Goal: Information Seeking & Learning: Learn about a topic

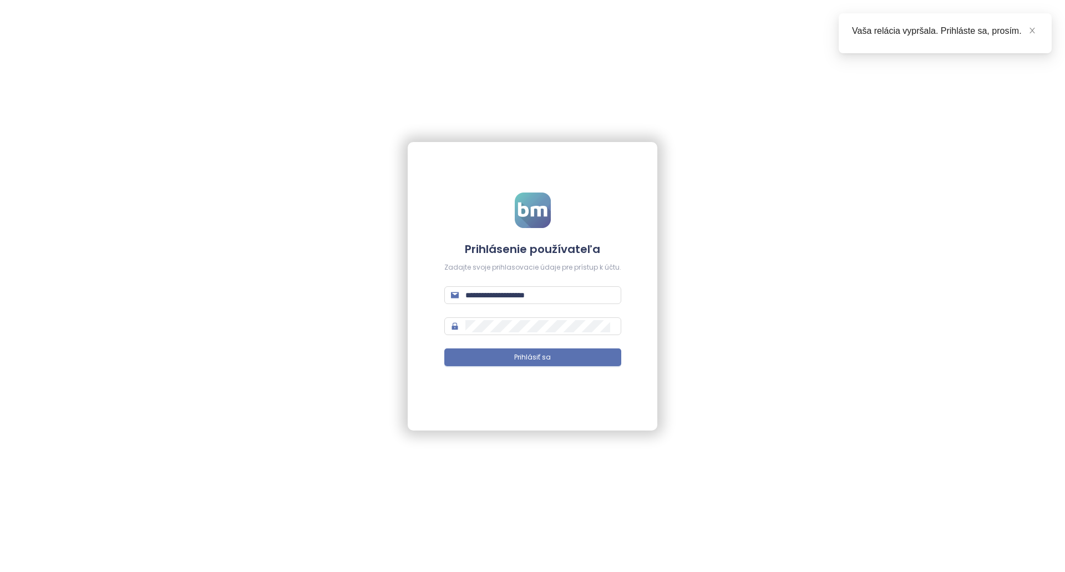
click at [575, 305] on form "**********" at bounding box center [532, 286] width 177 height 187
click at [574, 299] on input "**********" at bounding box center [540, 295] width 149 height 12
type input "**********"
click at [534, 344] on form "**********" at bounding box center [532, 286] width 177 height 187
click at [533, 360] on span "Prihlásiť sa" at bounding box center [532, 357] width 37 height 11
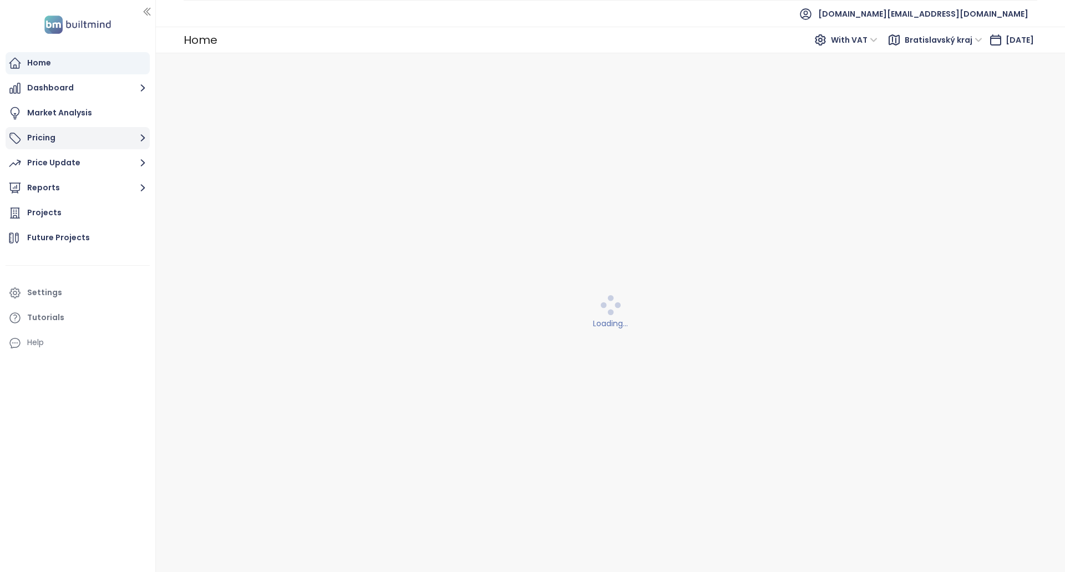
click at [75, 143] on button "Pricing" at bounding box center [78, 138] width 144 height 22
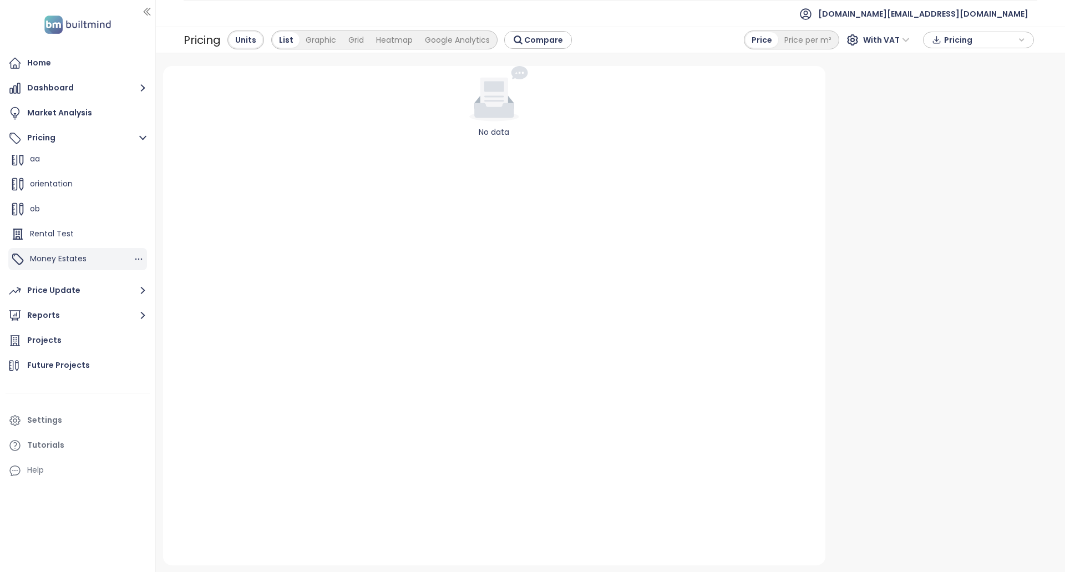
scroll to position [449, 0]
click at [86, 247] on div "Money Estates" at bounding box center [77, 241] width 139 height 22
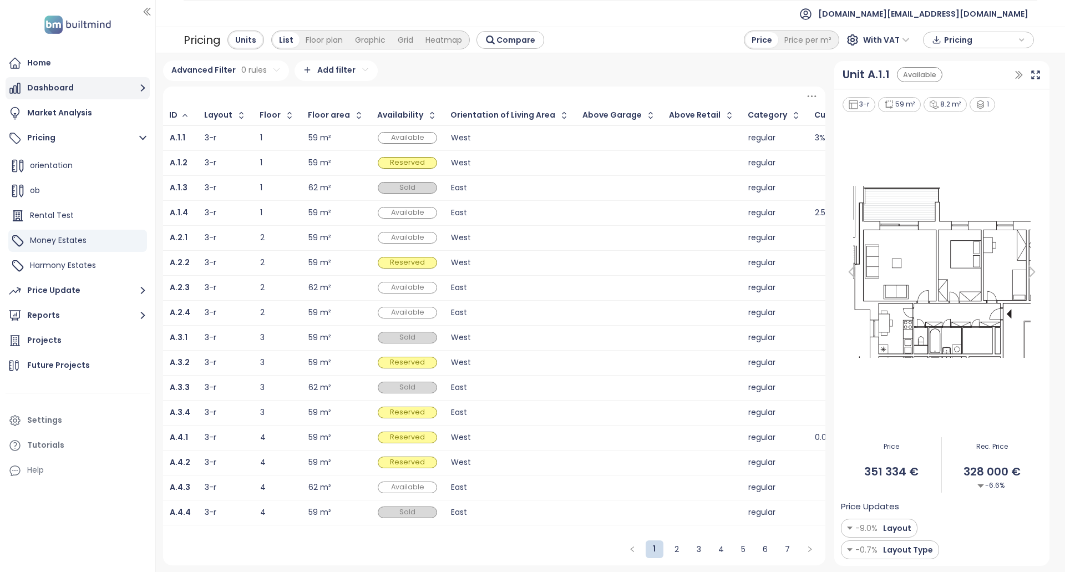
click at [90, 96] on button "Dashboard" at bounding box center [78, 88] width 144 height 22
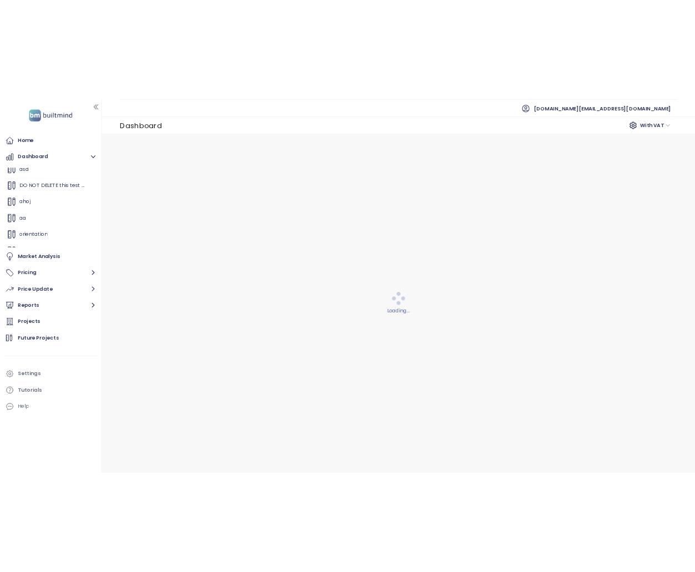
scroll to position [449, 0]
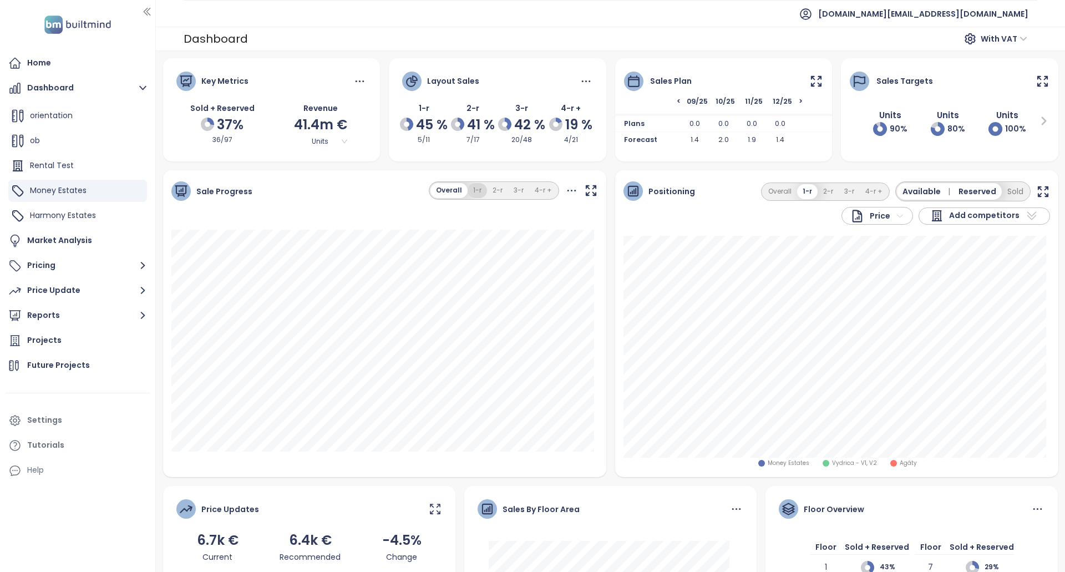
click at [476, 193] on button "1-r" at bounding box center [477, 190] width 19 height 15
click at [448, 190] on button "Overall" at bounding box center [449, 190] width 34 height 15
click at [483, 186] on div "Overall 1-r 2-r 3-r 4-r +" at bounding box center [494, 190] width 130 height 18
click at [508, 189] on button "3-r" at bounding box center [518, 190] width 21 height 15
click at [538, 191] on button "4-r +" at bounding box center [543, 190] width 28 height 15
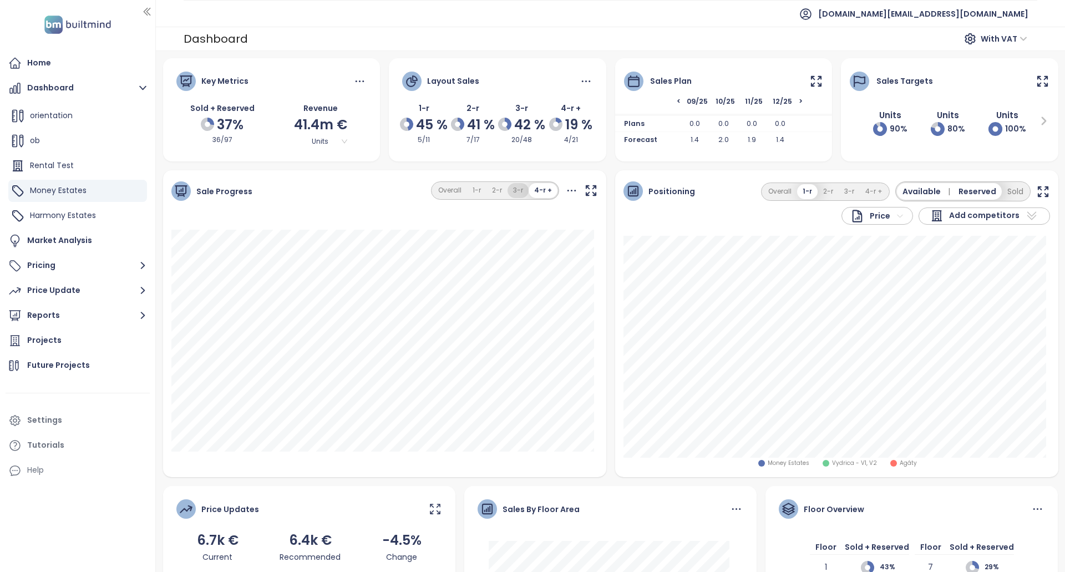
click at [513, 190] on button "3-r" at bounding box center [518, 190] width 21 height 15
click at [494, 188] on button "2-r" at bounding box center [496, 190] width 21 height 15
click at [467, 187] on button "1-r" at bounding box center [476, 190] width 19 height 15
click at [442, 189] on button "Overall" at bounding box center [449, 190] width 34 height 15
click at [508, 186] on button "3-r" at bounding box center [518, 190] width 21 height 15
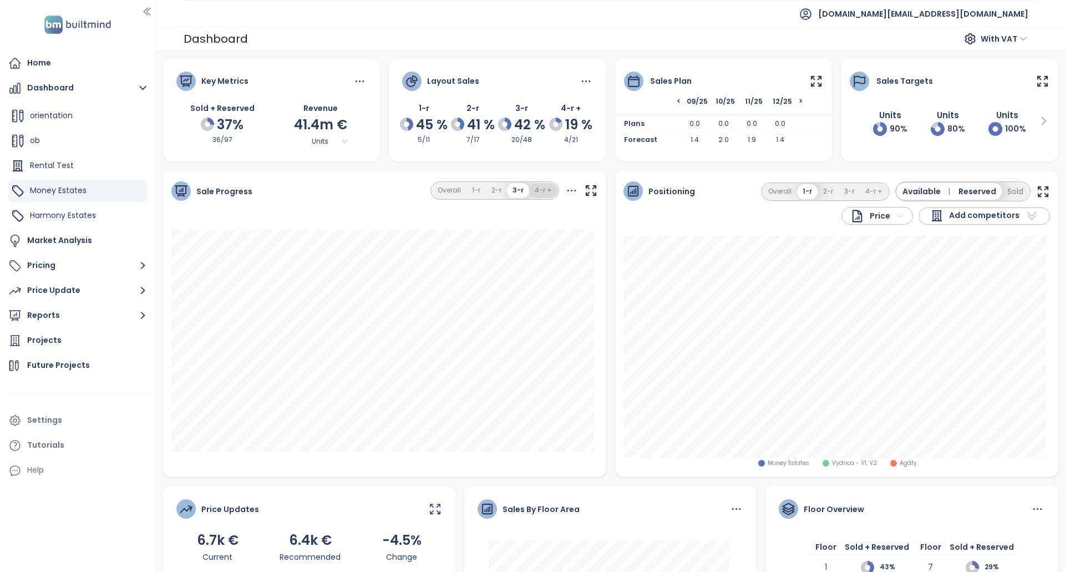
click at [543, 187] on button "4-r +" at bounding box center [543, 190] width 28 height 15
click at [71, 214] on span "Harmony Estates" at bounding box center [63, 215] width 66 height 11
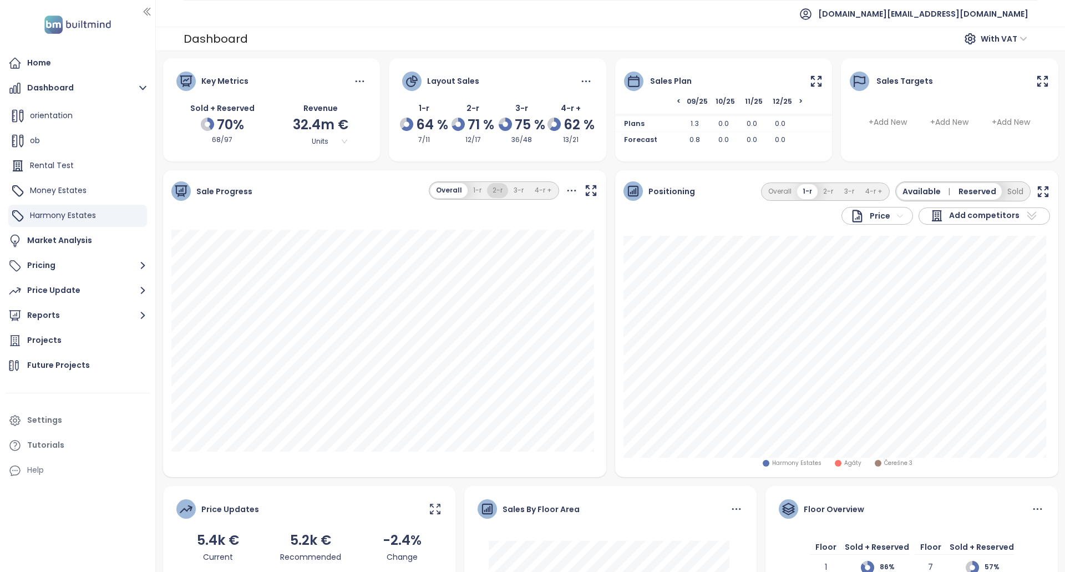
click at [491, 187] on button "2-r" at bounding box center [497, 190] width 21 height 15
click at [543, 183] on button "4-r +" at bounding box center [543, 190] width 28 height 15
click at [522, 192] on button "3-r" at bounding box center [518, 190] width 21 height 15
click at [487, 196] on button "2-r" at bounding box center [496, 190] width 21 height 15
click at [474, 196] on button "1-r" at bounding box center [476, 190] width 19 height 15
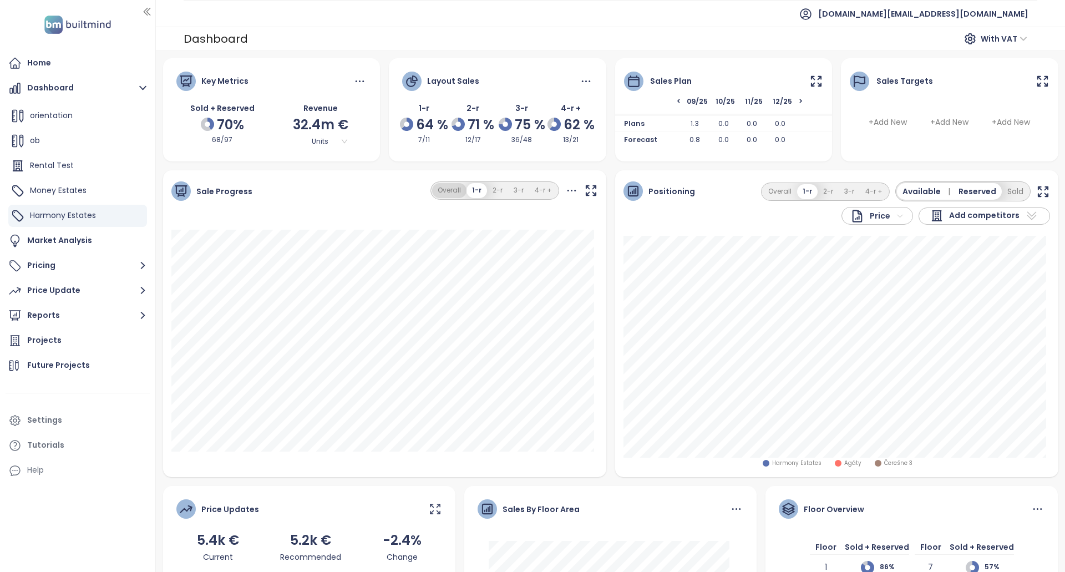
click at [461, 195] on button "Overall" at bounding box center [449, 190] width 34 height 15
click at [462, 192] on button "Overall" at bounding box center [449, 190] width 37 height 15
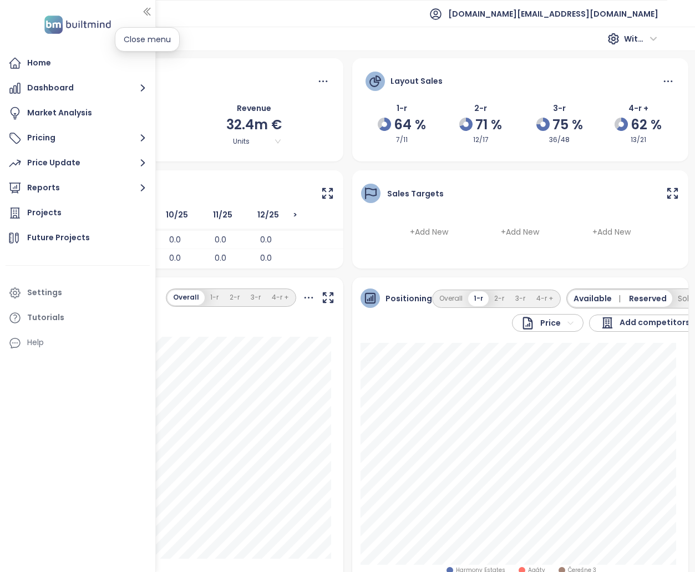
click at [145, 19] on button "button" at bounding box center [147, 12] width 11 height 18
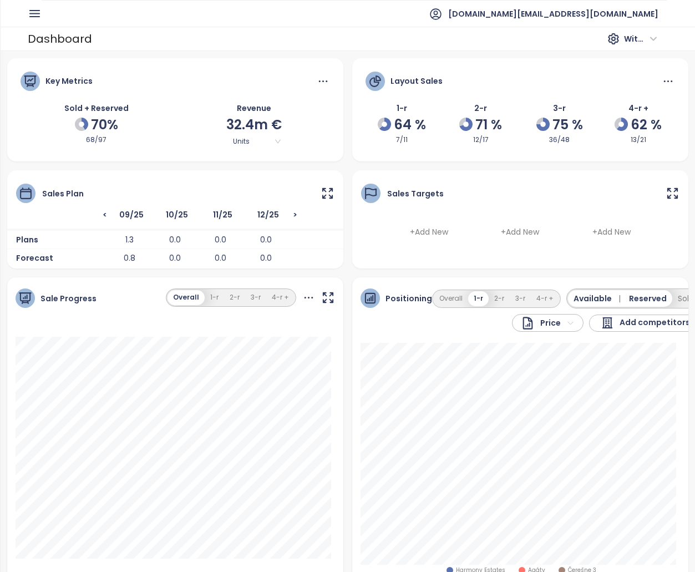
click at [625, 43] on span "With VAT" at bounding box center [640, 39] width 33 height 17
click at [625, 39] on span "With VAT" at bounding box center [640, 39] width 33 height 17
click at [637, 9] on span "[DOMAIN_NAME][EMAIL_ADDRESS][DOMAIN_NAME]" at bounding box center [553, 14] width 210 height 27
click at [604, 48] on li "Log out" at bounding box center [602, 45] width 107 height 22
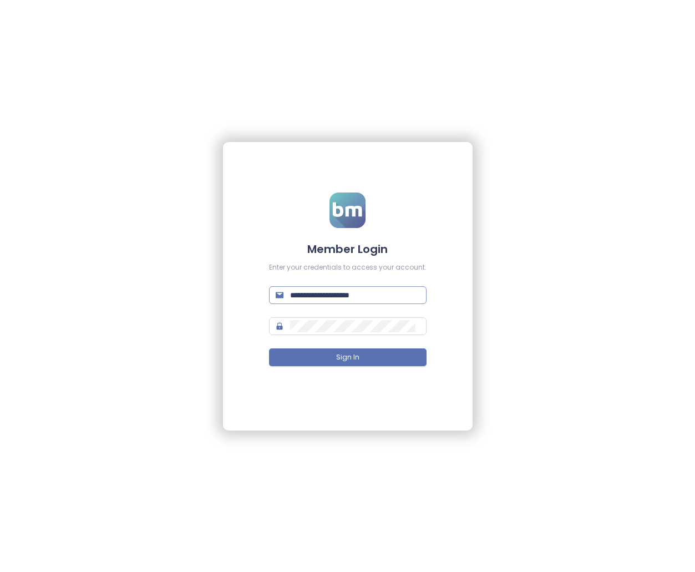
click at [369, 288] on form "**********" at bounding box center [348, 286] width 158 height 187
click at [369, 290] on input "**********" at bounding box center [355, 295] width 130 height 12
click at [340, 298] on input "**********" at bounding box center [355, 295] width 130 height 12
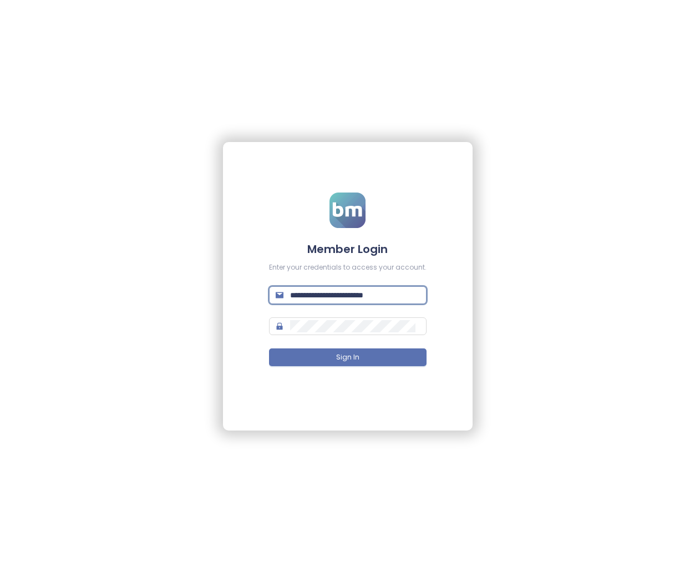
paste input "text"
type input "**********"
click at [363, 334] on span at bounding box center [348, 326] width 158 height 18
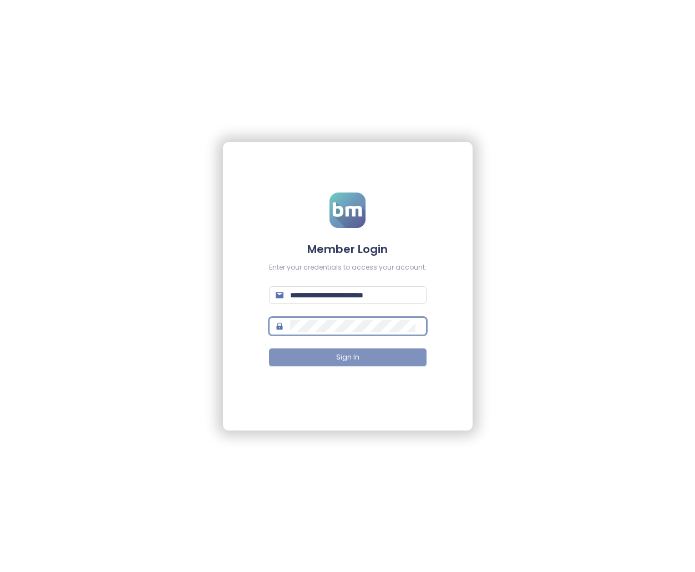
click at [358, 353] on span "Sign In" at bounding box center [347, 357] width 23 height 11
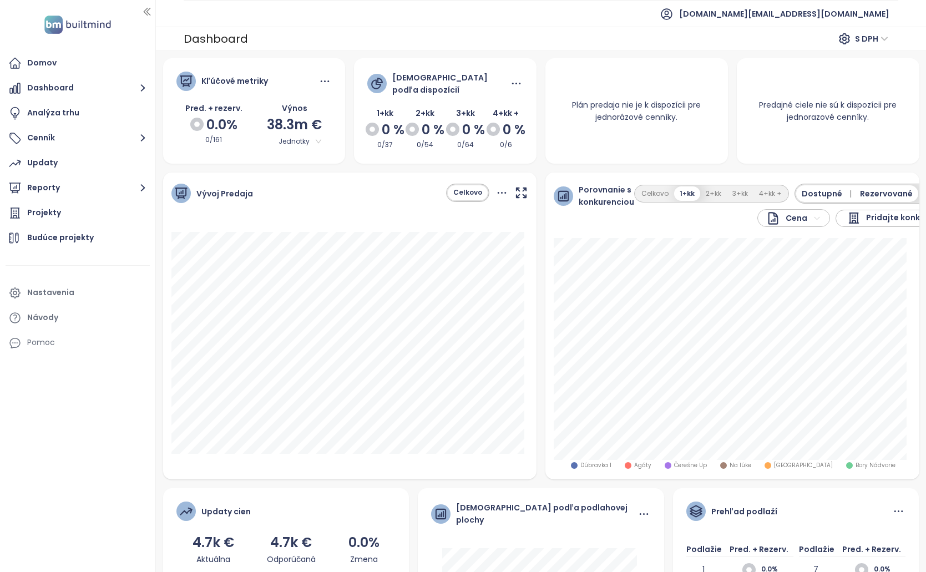
click at [455, 188] on button "Celkovo" at bounding box center [468, 192] width 40 height 15
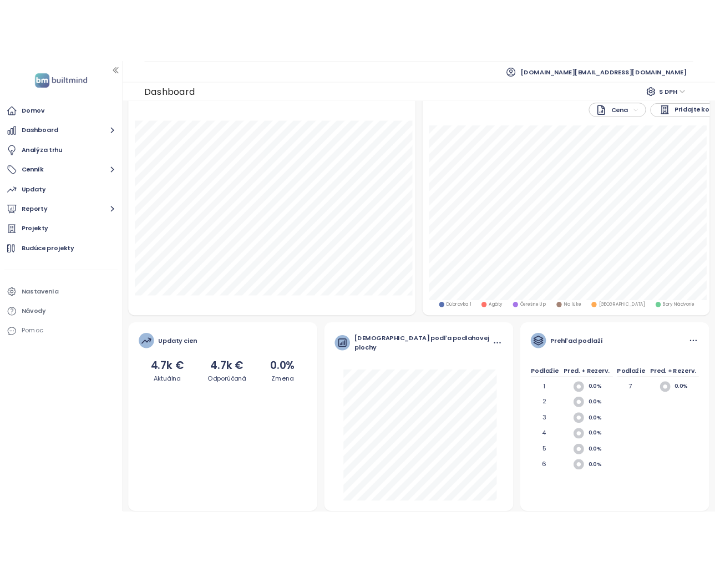
scroll to position [204, 0]
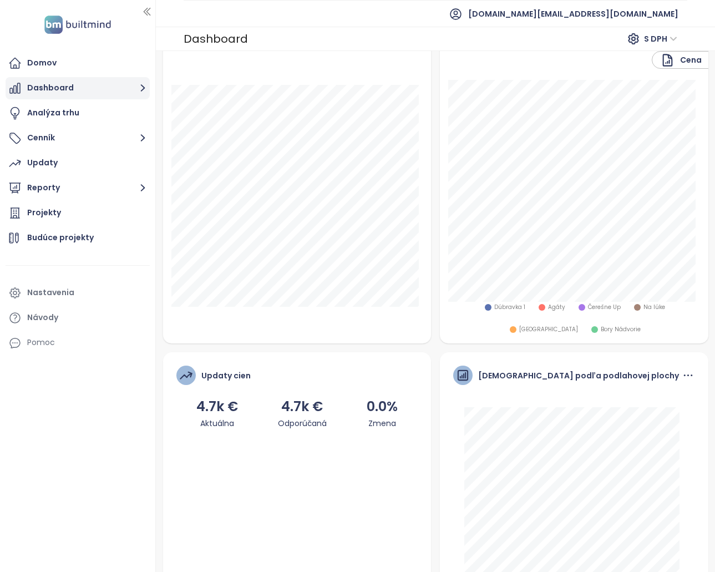
click at [103, 85] on button "Dashboard" at bounding box center [78, 88] width 144 height 22
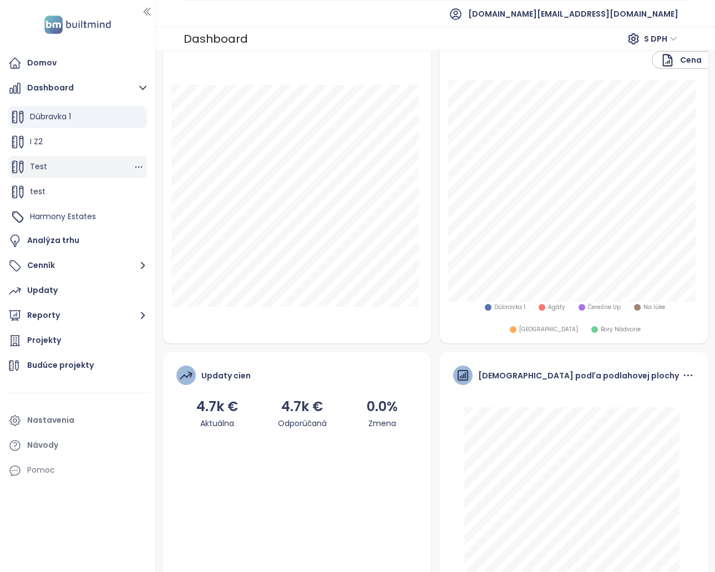
scroll to position [25, 0]
click at [68, 211] on span "Harmony Estates" at bounding box center [63, 215] width 66 height 11
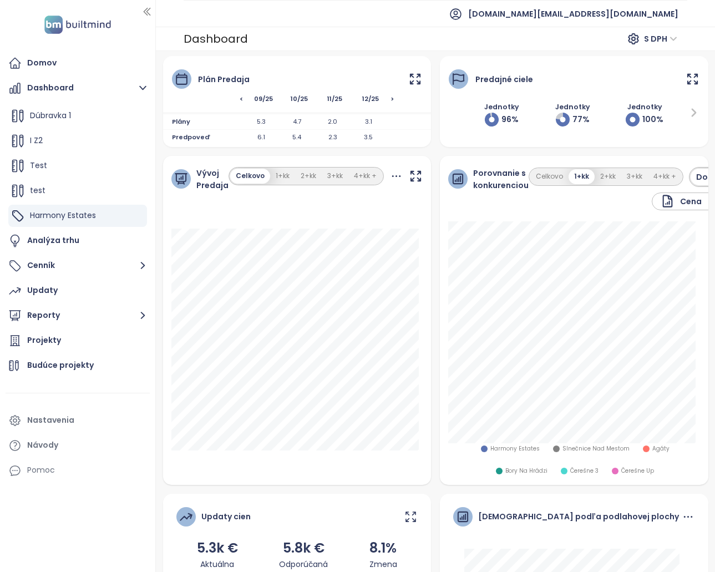
scroll to position [111, 0]
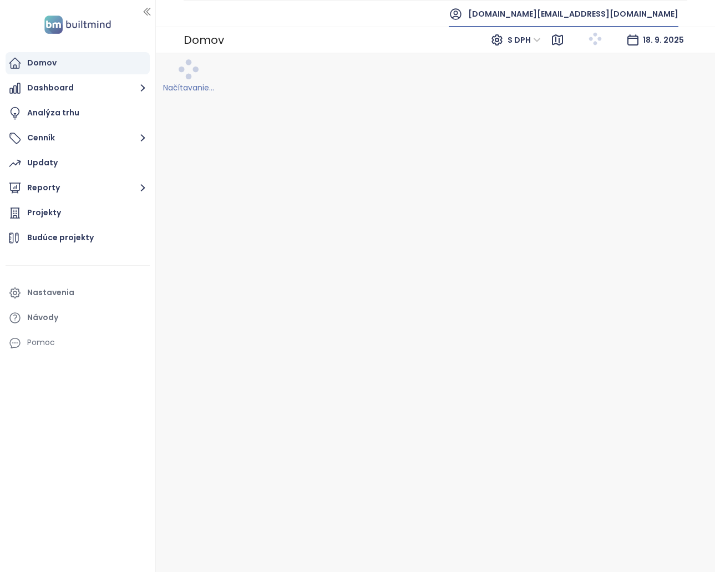
click at [633, 8] on span "builtmind.sk@builtmind.com" at bounding box center [573, 14] width 210 height 27
click at [605, 42] on li "Odhlásiť sa" at bounding box center [610, 45] width 130 height 22
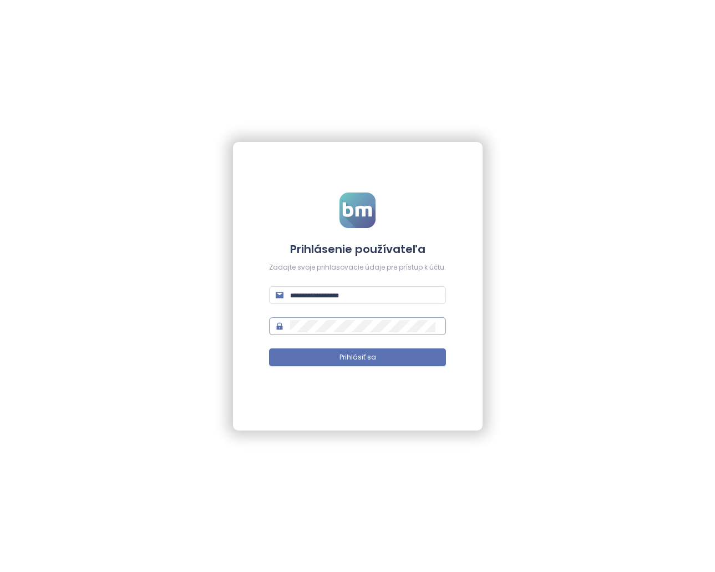
type input "**********"
click at [384, 299] on input "**********" at bounding box center [364, 295] width 149 height 12
click at [325, 357] on button "Prihlásiť sa" at bounding box center [357, 357] width 177 height 18
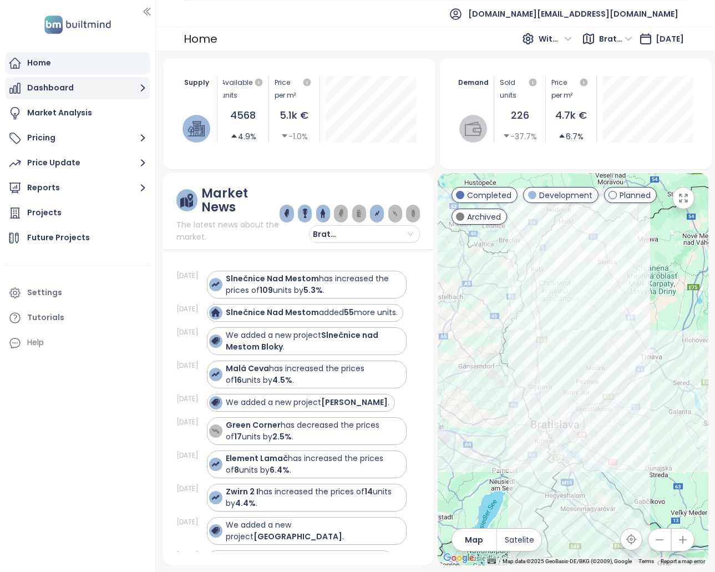
click at [103, 83] on button "Dashboard" at bounding box center [78, 88] width 144 height 22
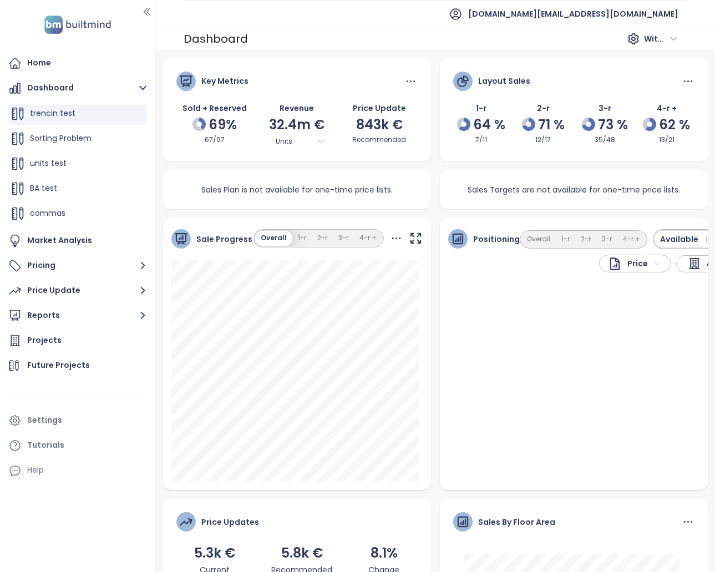
scroll to position [449, 0]
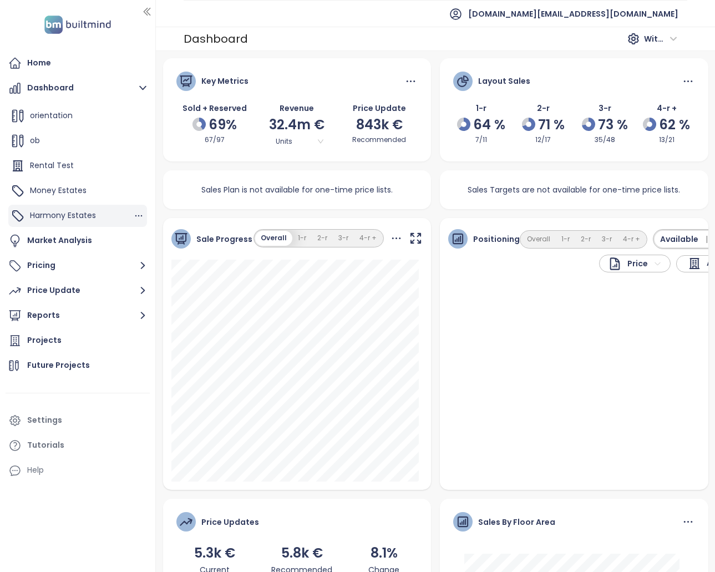
click at [88, 216] on span "Harmony Estates" at bounding box center [63, 215] width 66 height 11
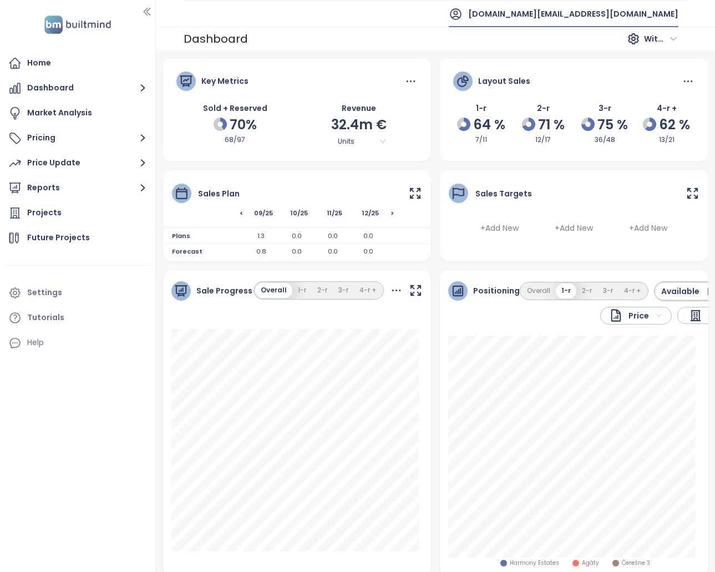
click at [635, 14] on span "[DOMAIN_NAME][EMAIL_ADDRESS][DOMAIN_NAME]" at bounding box center [573, 14] width 210 height 27
click at [625, 44] on li "Log out" at bounding box center [622, 45] width 107 height 22
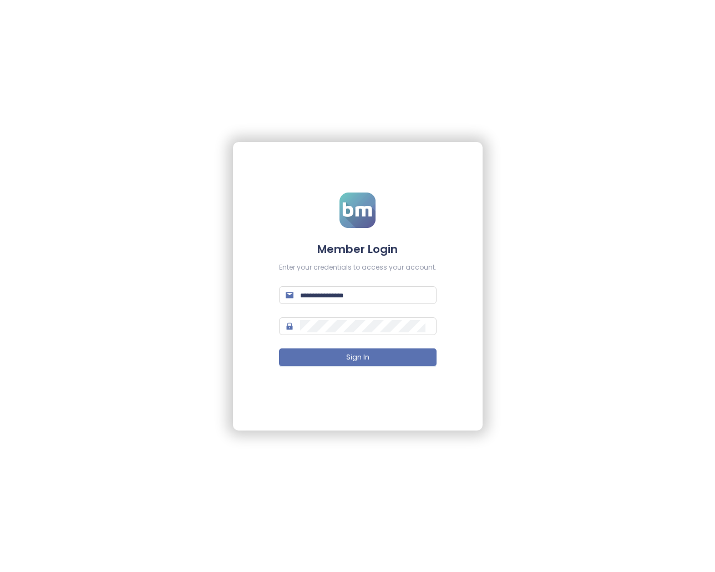
type input "**********"
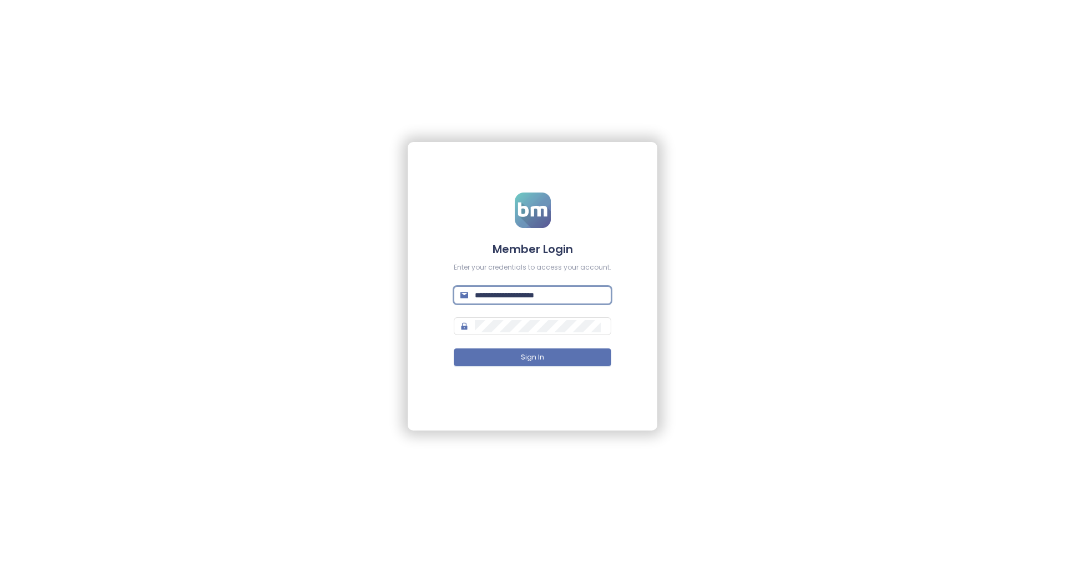
click at [499, 291] on input "**********" at bounding box center [540, 295] width 130 height 12
paste input "*****"
type input "**********"
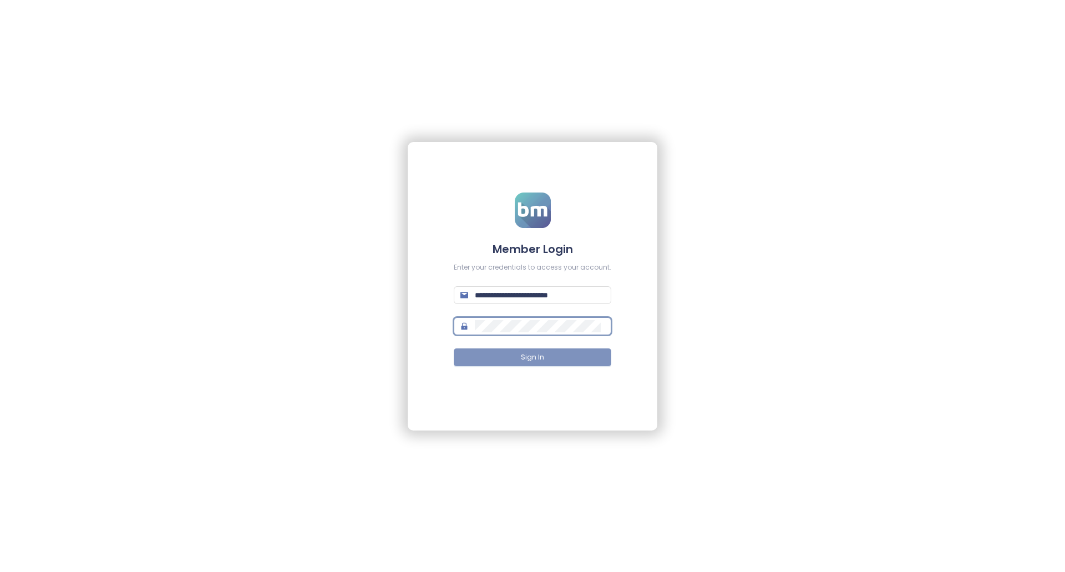
click at [519, 358] on button "Sign In" at bounding box center [533, 357] width 158 height 18
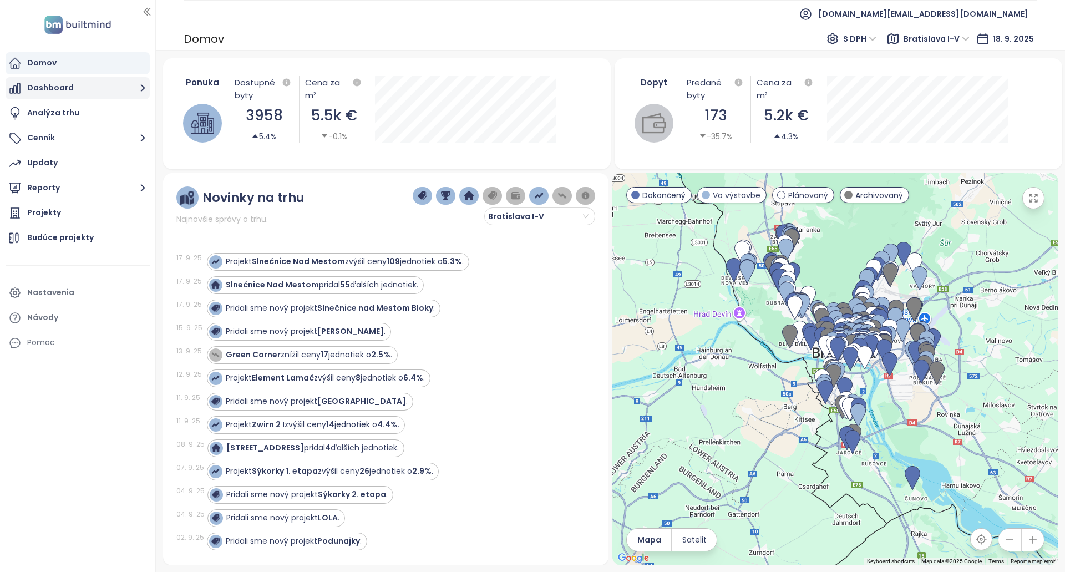
click at [89, 88] on button "Dashboard" at bounding box center [78, 88] width 144 height 22
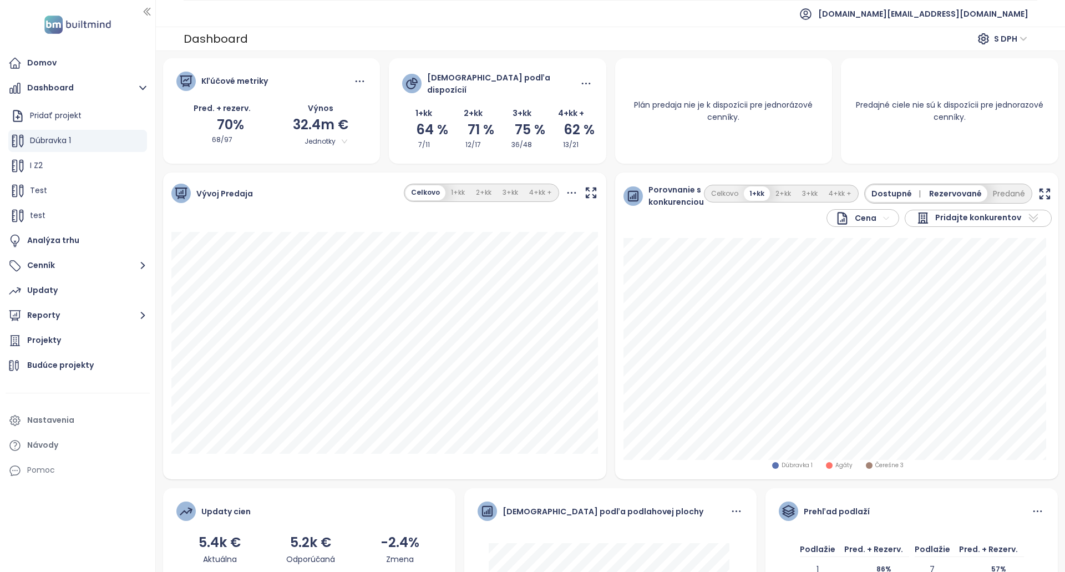
scroll to position [25, 0]
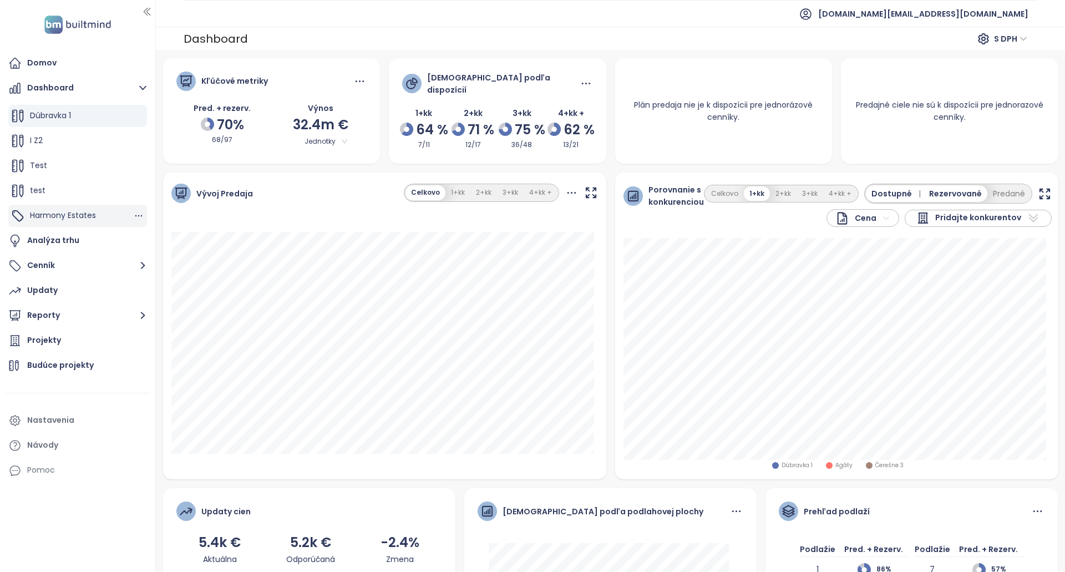
click at [69, 213] on span "Harmony Estates" at bounding box center [63, 215] width 66 height 11
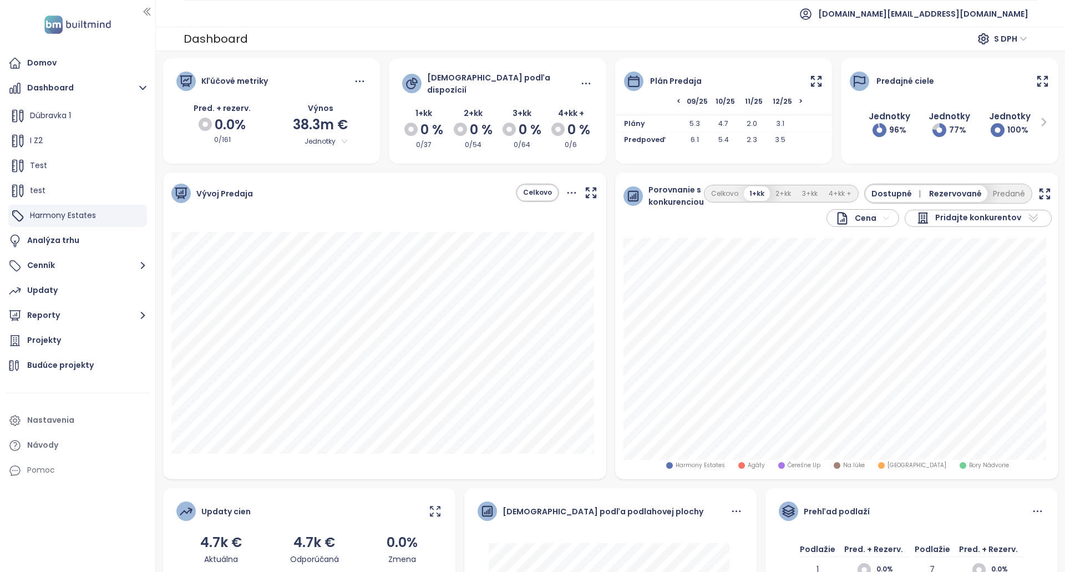
click at [543, 190] on button "Celkovo" at bounding box center [538, 192] width 40 height 15
click at [584, 191] on icon "button" at bounding box center [591, 193] width 14 height 14
click at [62, 191] on div "test" at bounding box center [77, 191] width 139 height 22
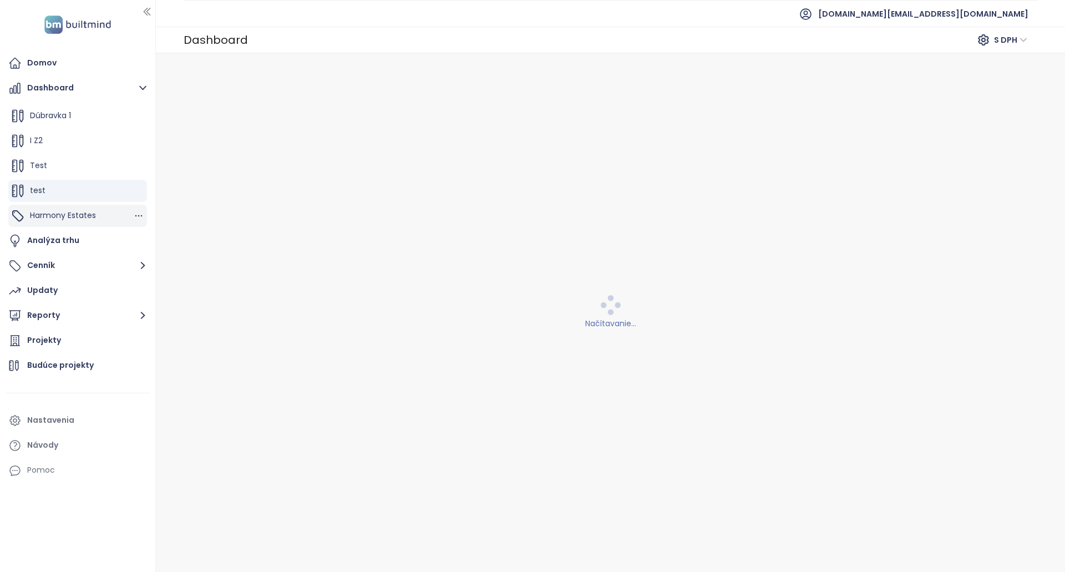
click at [73, 214] on span "Harmony Estates" at bounding box center [63, 215] width 66 height 11
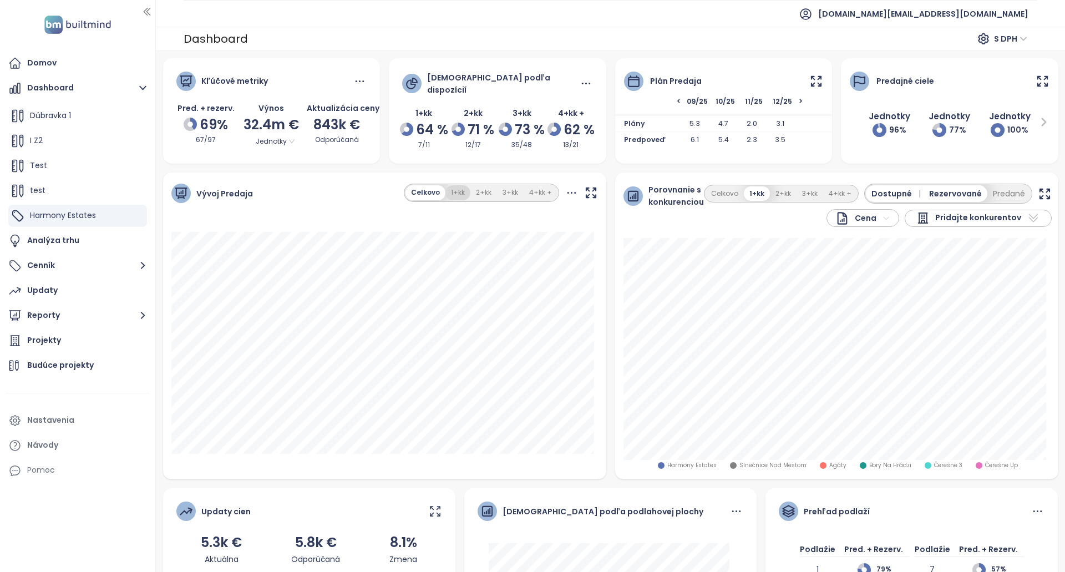
click at [462, 192] on button "1+kk" at bounding box center [458, 192] width 25 height 15
click at [422, 189] on button "Celkovo" at bounding box center [425, 192] width 38 height 15
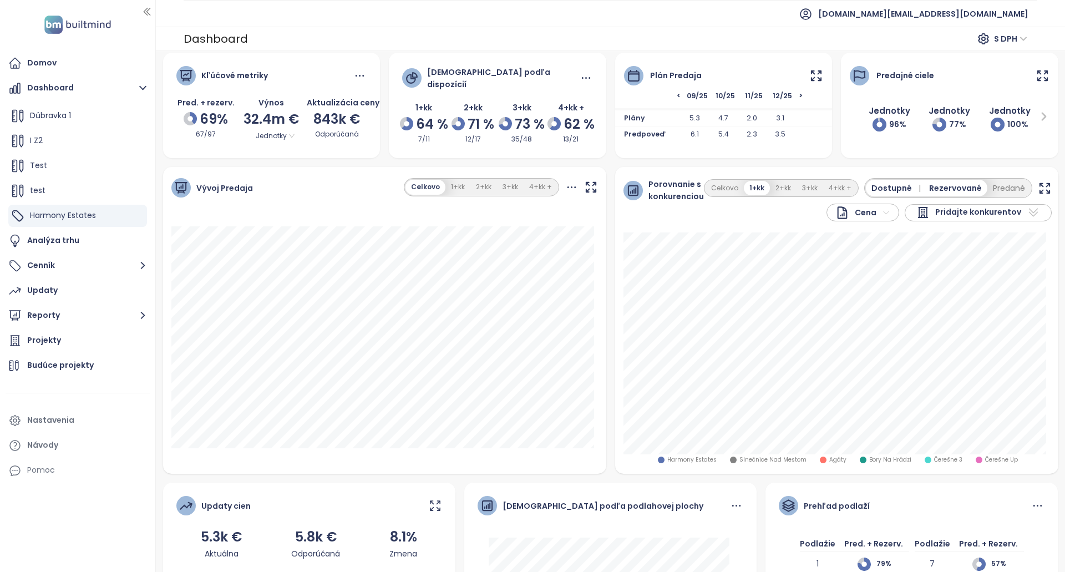
scroll to position [0, 0]
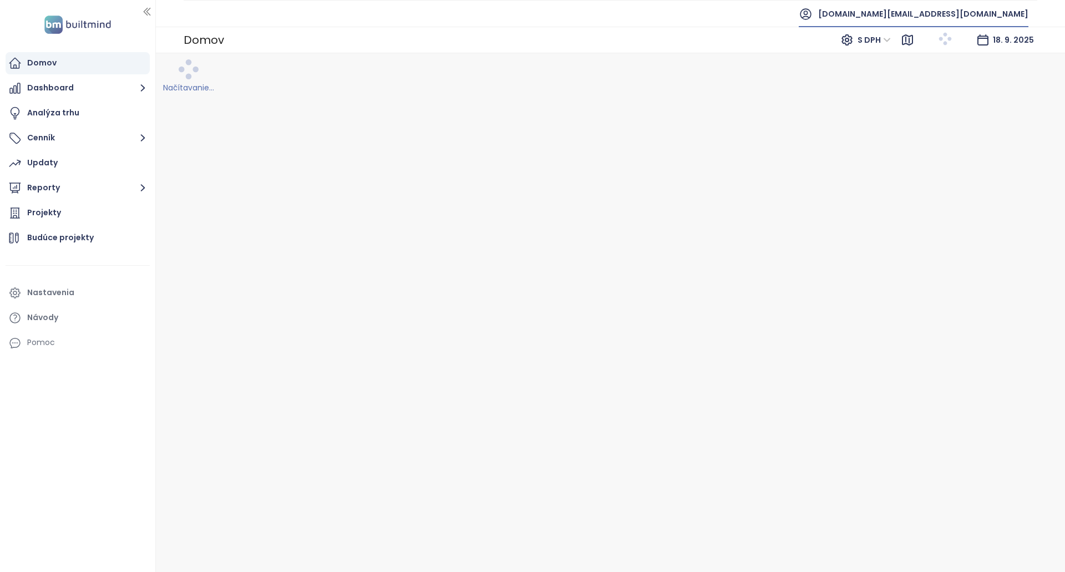
click at [944, 17] on span "[DOMAIN_NAME][EMAIL_ADDRESS][DOMAIN_NAME]" at bounding box center [924, 14] width 210 height 27
click at [942, 36] on li "Odhlásiť sa" at bounding box center [961, 45] width 130 height 22
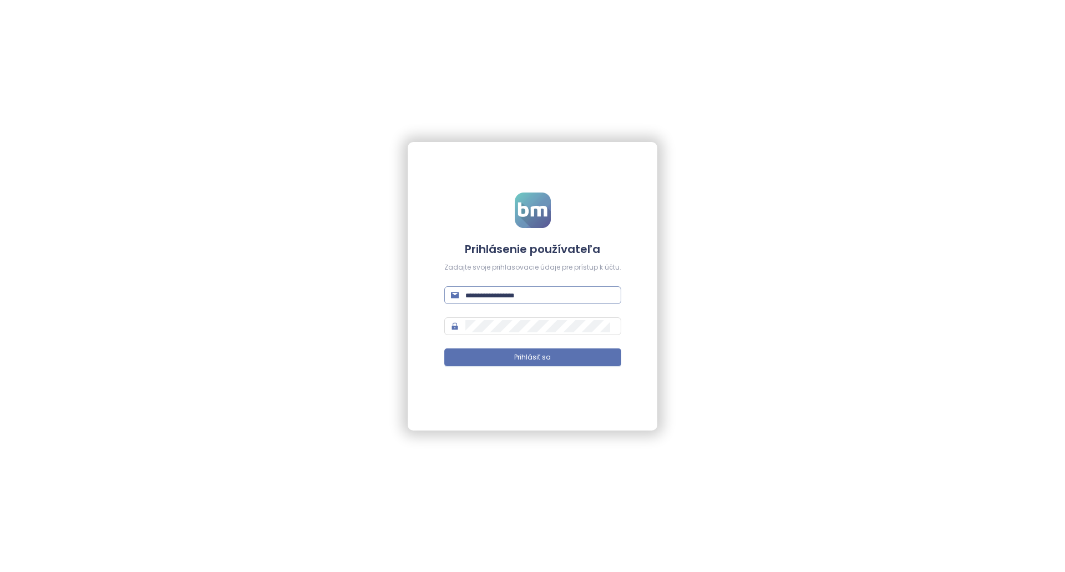
click at [590, 266] on div "Zadajte svoje prihlasovacie údaje pre prístup k účtu." at bounding box center [532, 267] width 177 height 11
click at [578, 290] on input "**********" at bounding box center [540, 295] width 149 height 12
type input "**********"
click at [552, 353] on button "Prihlásiť sa" at bounding box center [532, 357] width 177 height 18
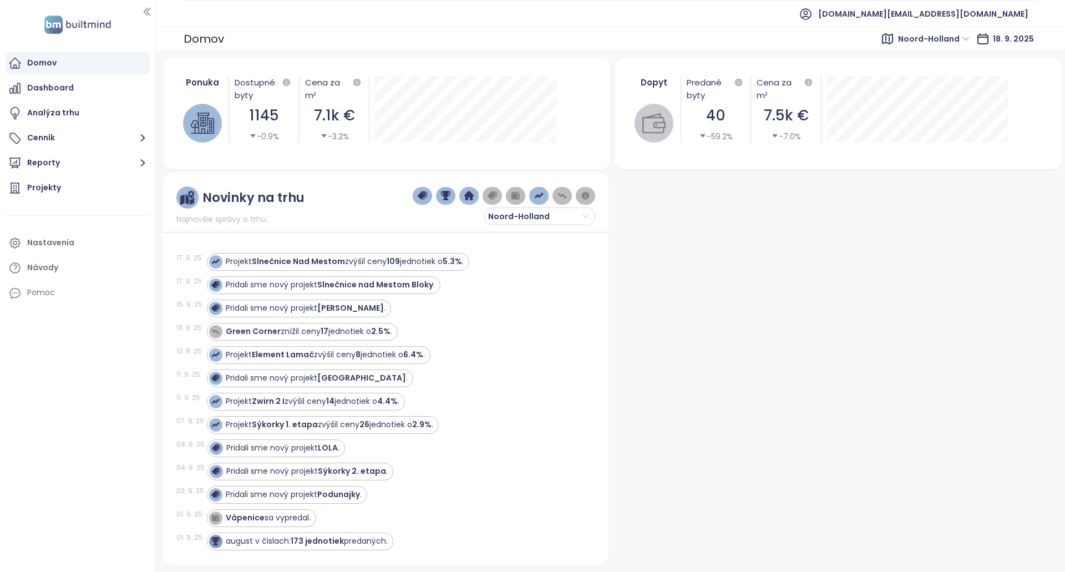
click at [904, 37] on span "Noord-Holland" at bounding box center [934, 39] width 72 height 17
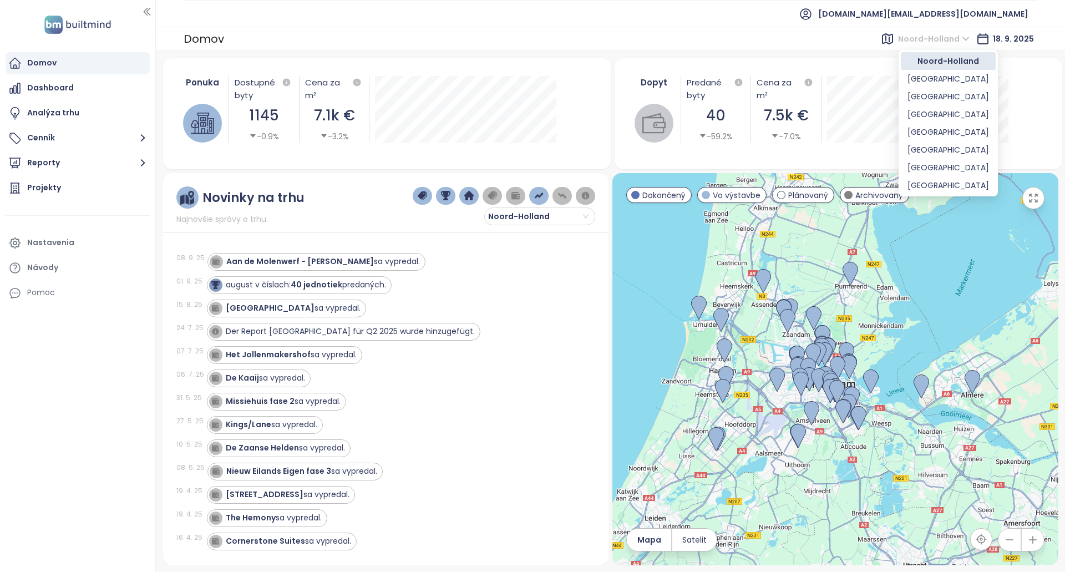
click at [827, 31] on div "Domov Noord-Holland 18. 9. 2025" at bounding box center [611, 39] width 910 height 24
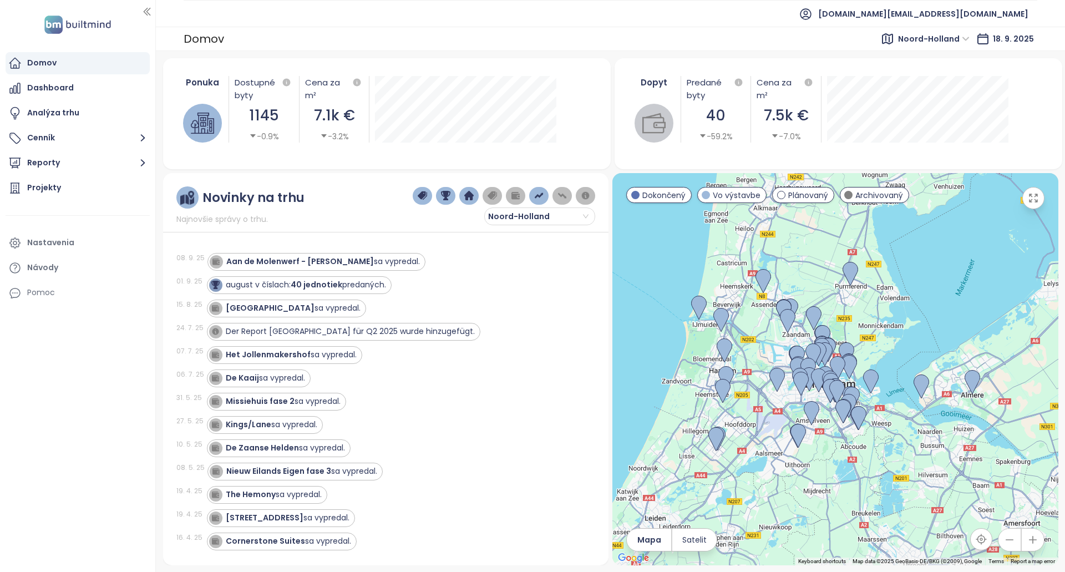
click at [912, 43] on span "Noord-Holland" at bounding box center [934, 39] width 72 height 17
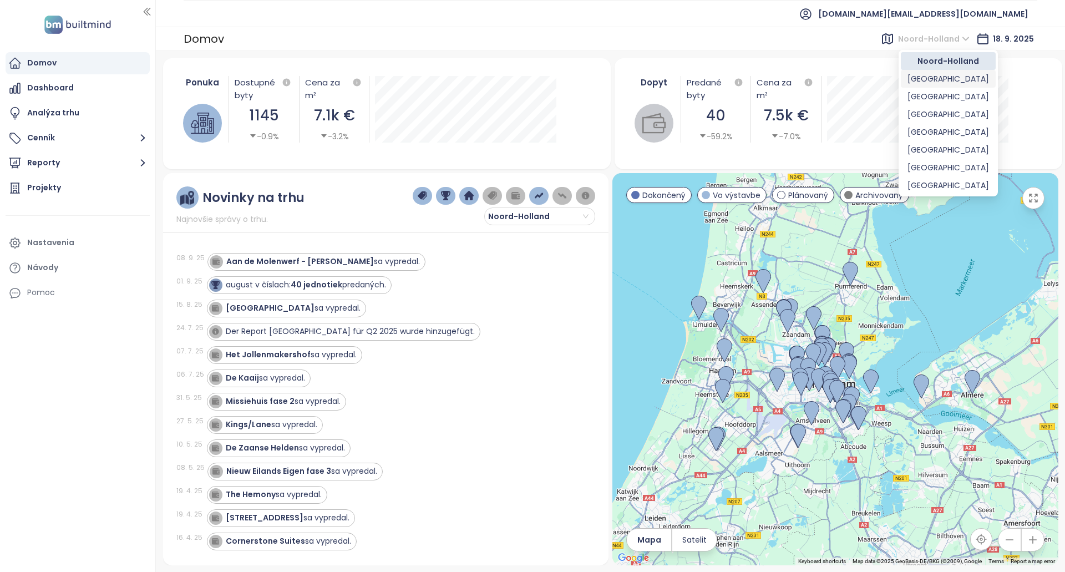
click at [924, 82] on div "[GEOGRAPHIC_DATA]" at bounding box center [949, 79] width 82 height 12
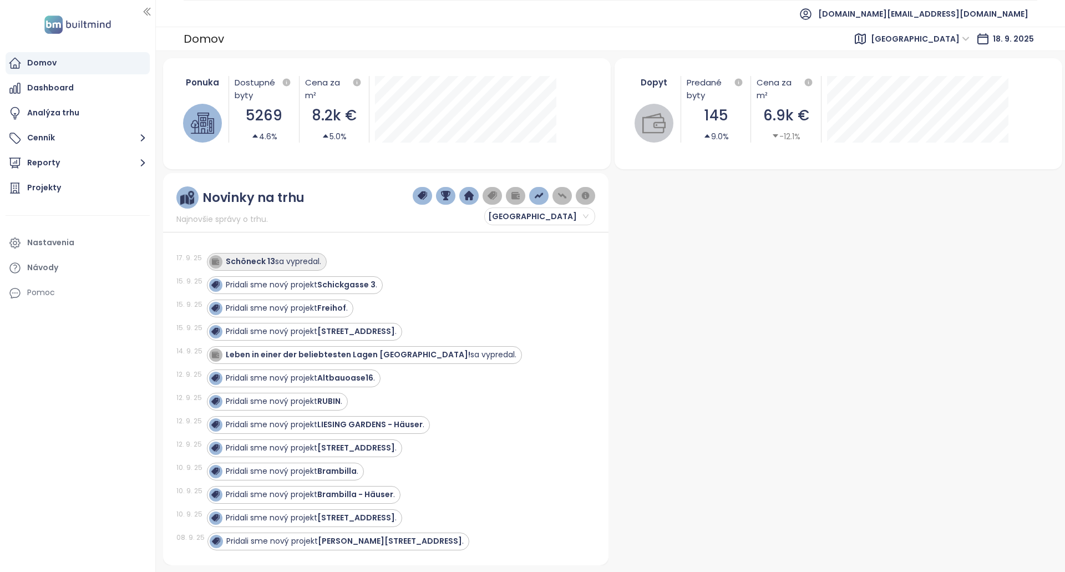
click at [306, 261] on div "Schöneck 13 sa vypredal." at bounding box center [273, 262] width 95 height 12
click at [300, 260] on div "Schöneck 13 sa vypredal." at bounding box center [273, 262] width 95 height 12
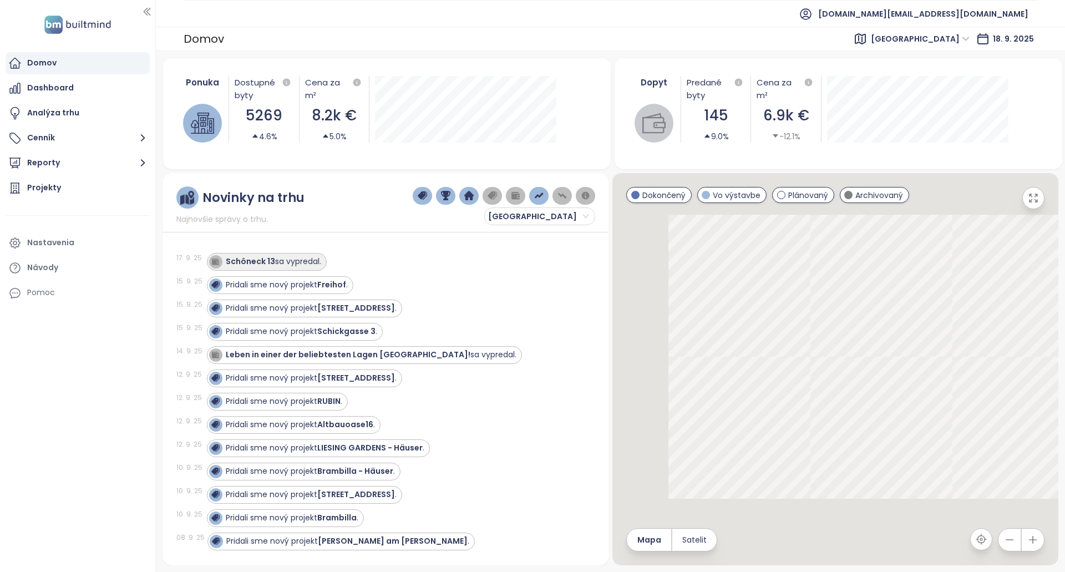
click at [290, 257] on div "Schöneck 13 sa vypredal." at bounding box center [273, 262] width 95 height 12
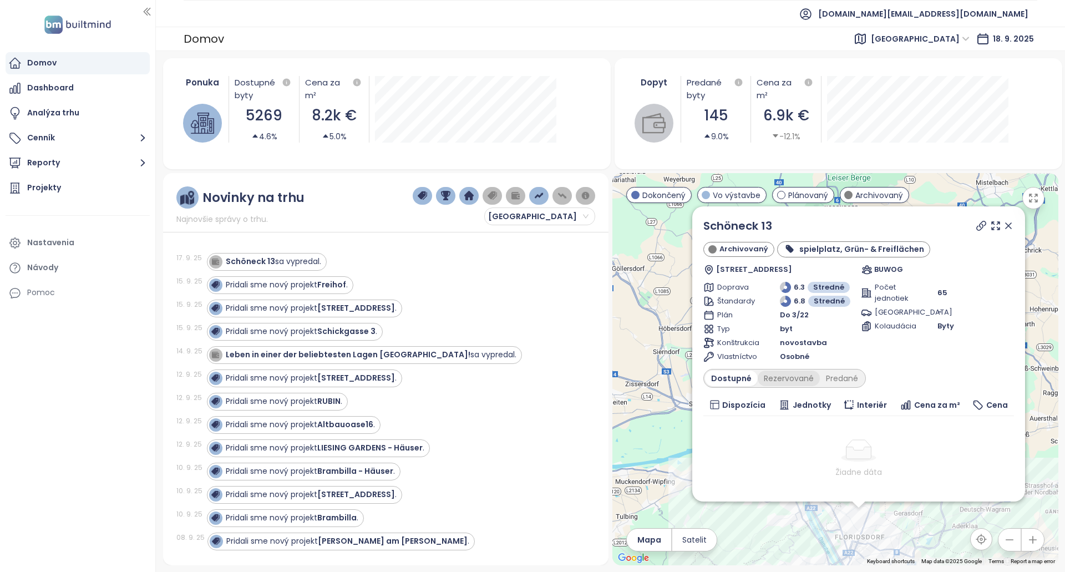
click at [793, 379] on div "Rezervované" at bounding box center [789, 379] width 62 height 16
drag, startPoint x: 978, startPoint y: 231, endPoint x: 967, endPoint y: 231, distance: 11.1
drag, startPoint x: 967, startPoint y: 231, endPoint x: 966, endPoint y: 225, distance: 6.7
click at [974, 225] on div at bounding box center [994, 226] width 40 height 17
click at [976, 226] on icon at bounding box center [981, 225] width 11 height 11
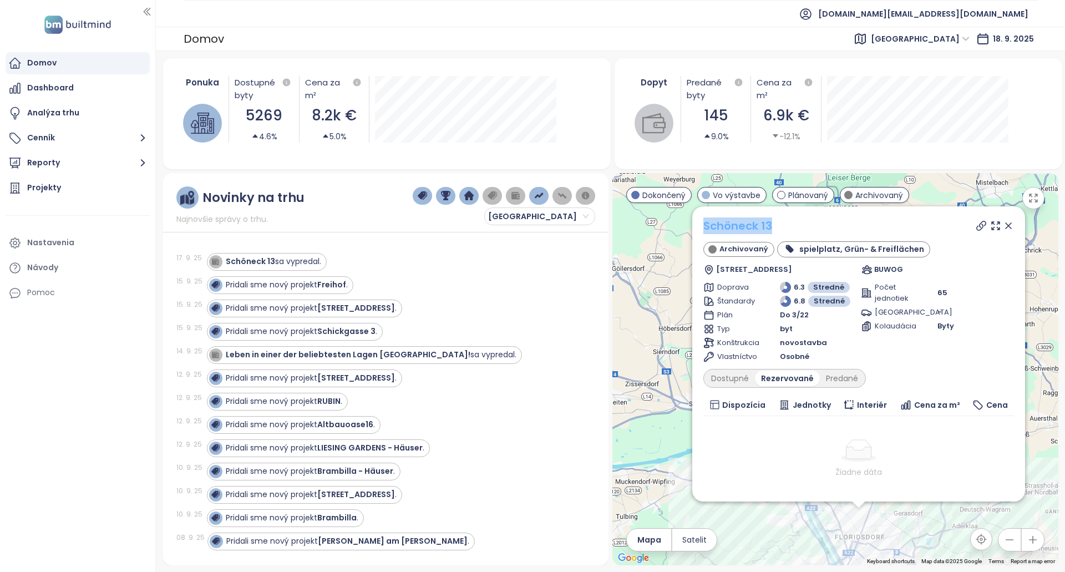
copy link "Schöneck 13"
drag, startPoint x: 801, startPoint y: 226, endPoint x: 706, endPoint y: 225, distance: 95.5
click at [706, 225] on div "Schöneck 13" at bounding box center [859, 226] width 311 height 17
copy link "Schöneck 13"
click at [514, 381] on div "Pridali sme nový projekt Senefeldergasse 35 ." at bounding box center [394, 379] width 375 height 18
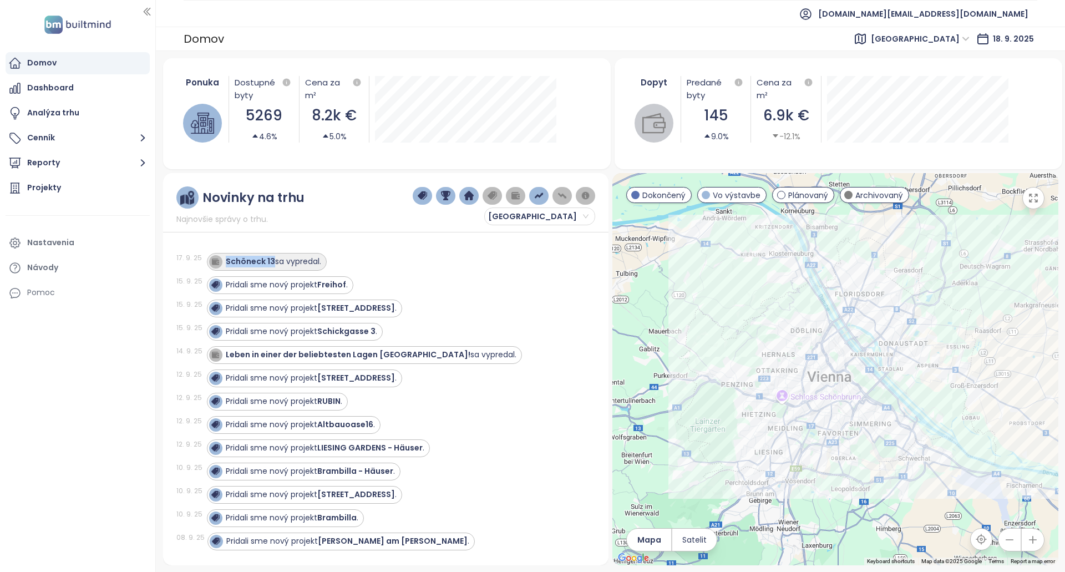
copy strong "Schöneck 13"
drag, startPoint x: 272, startPoint y: 264, endPoint x: 235, endPoint y: 243, distance: 43.0
click at [235, 243] on div "17. 9. 25 Schöneck 13 sa vypredal. 15. 9. 25 Pridali sme nový projekt Freihof .…" at bounding box center [385, 395] width 419 height 313
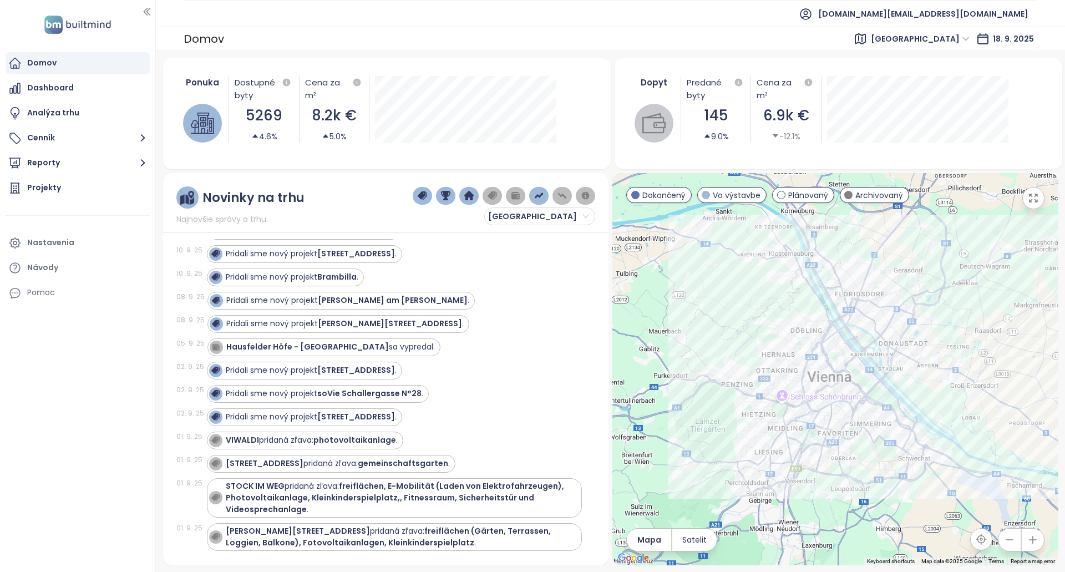
scroll to position [277, 0]
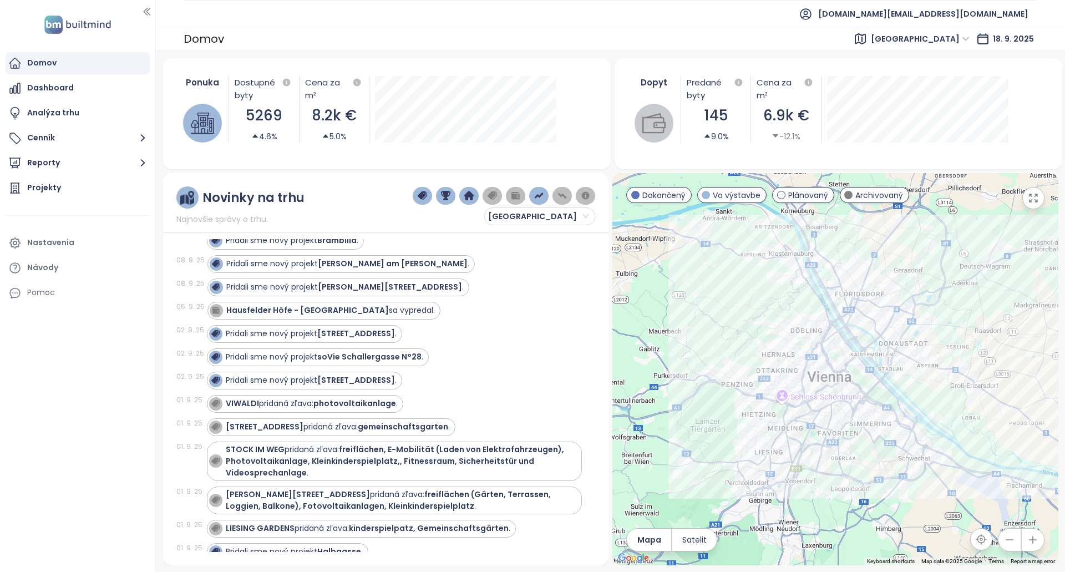
click at [455, 350] on div "Pridali sme nový projekt soVie Schallergasse N°28 ." at bounding box center [394, 357] width 375 height 18
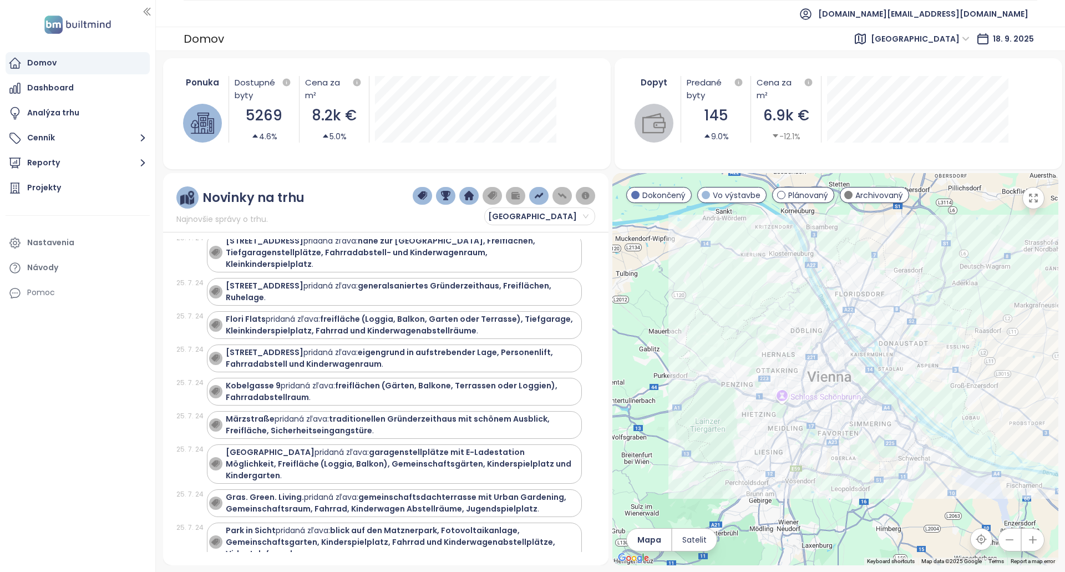
drag, startPoint x: 867, startPoint y: 53, endPoint x: 882, endPoint y: 50, distance: 15.1
click at [43, 184] on div "Projekty" at bounding box center [44, 188] width 34 height 14
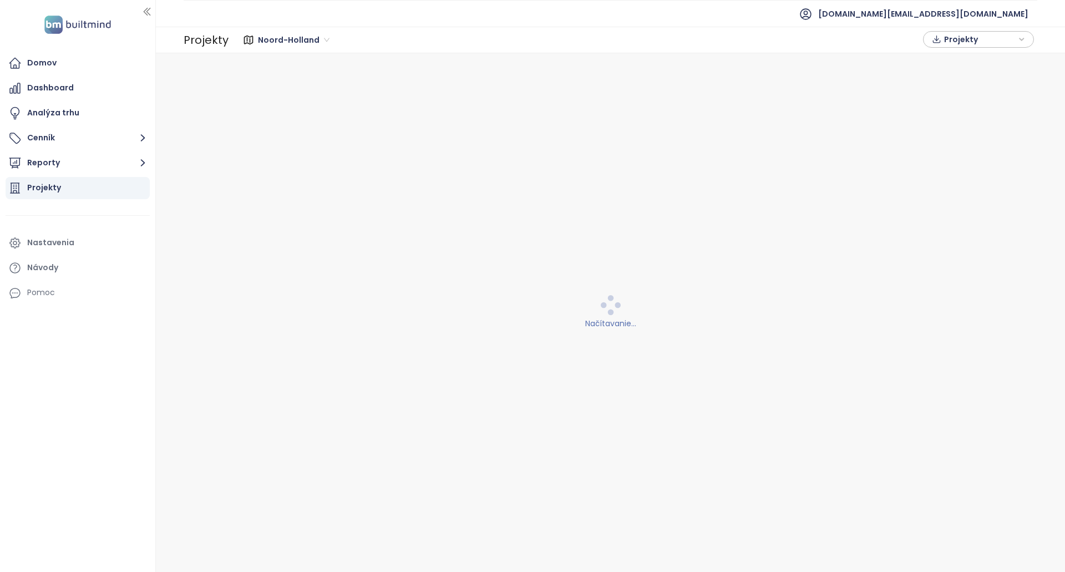
click at [292, 35] on span "Noord-Holland" at bounding box center [294, 40] width 72 height 17
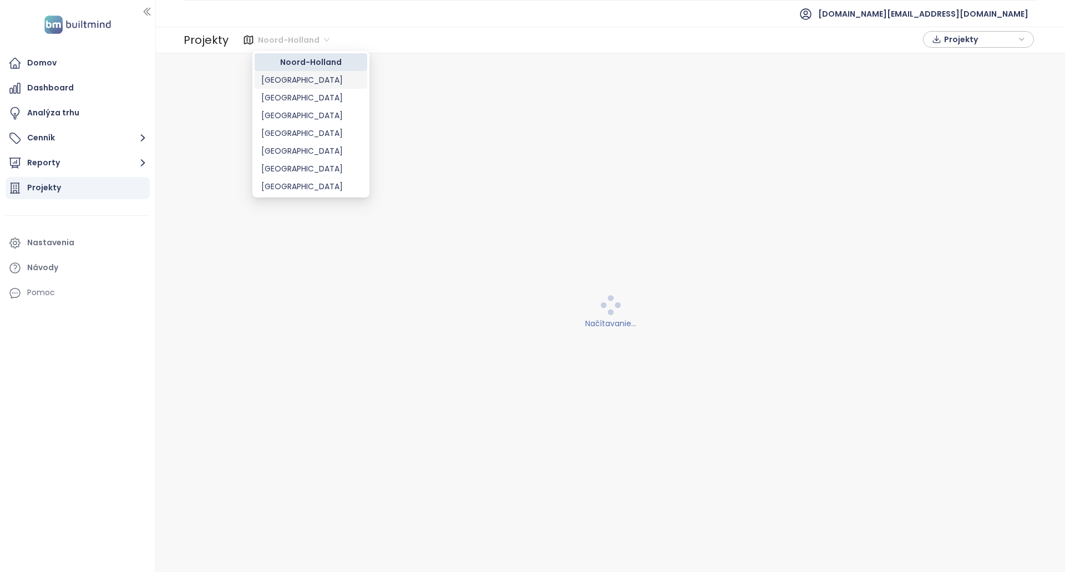
click at [306, 84] on div "[GEOGRAPHIC_DATA]" at bounding box center [310, 80] width 99 height 12
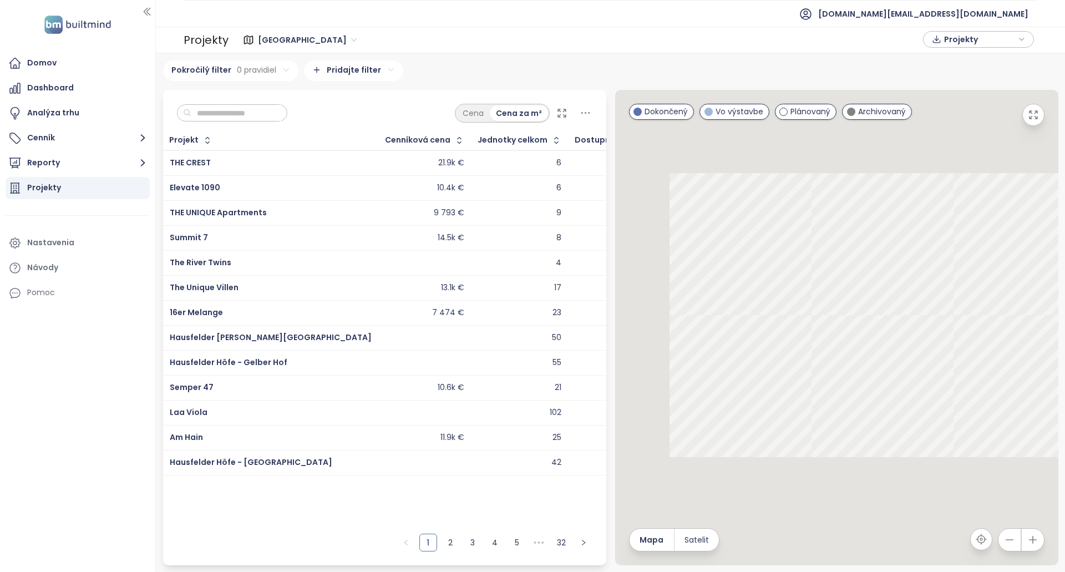
click at [251, 110] on input "text" at bounding box center [236, 113] width 90 height 17
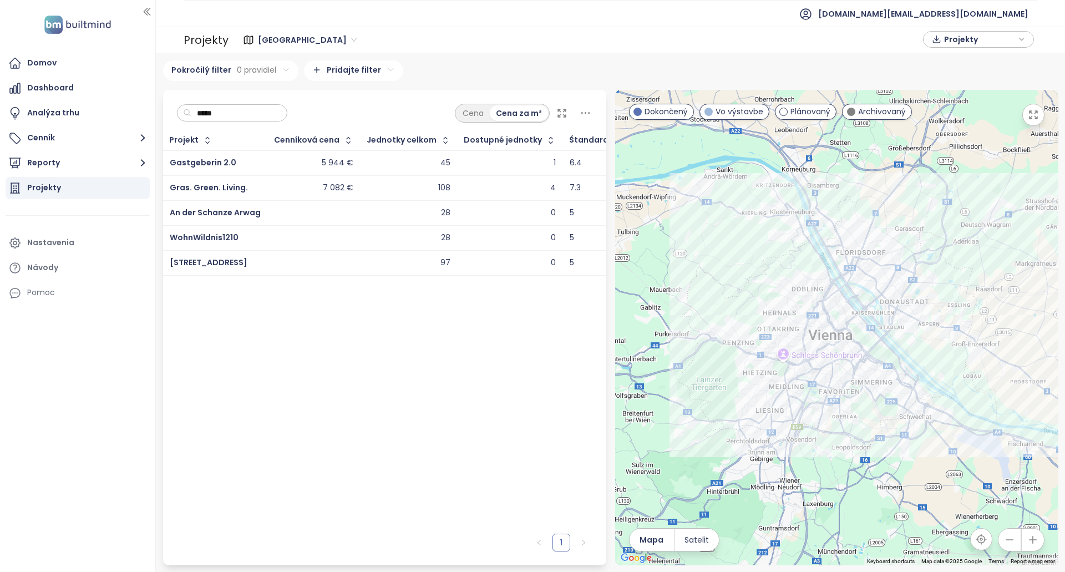
type input "*****"
click at [281, 168] on div "5 944 €" at bounding box center [314, 162] width 79 height 13
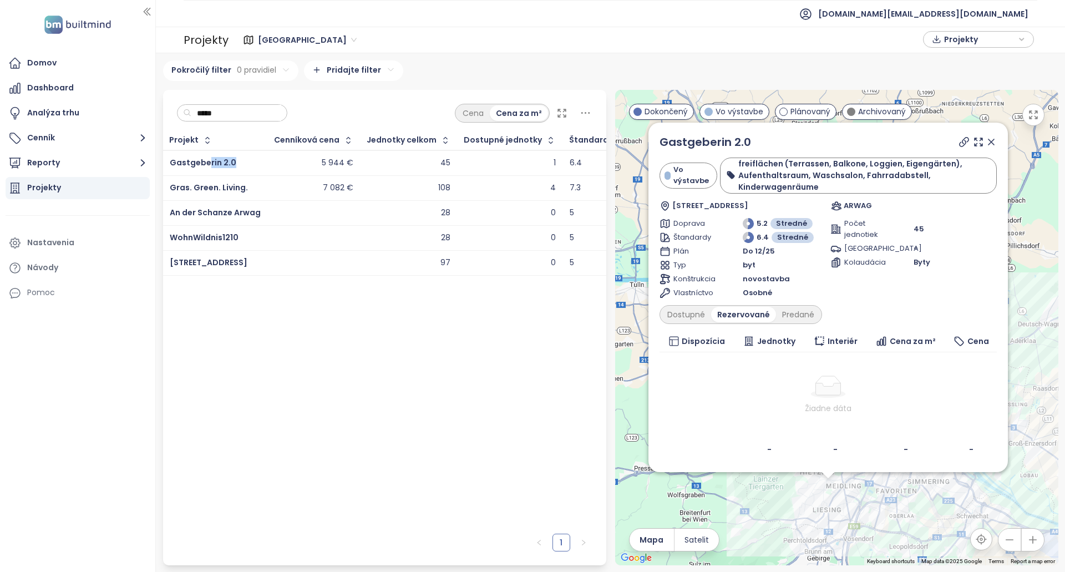
drag, startPoint x: 250, startPoint y: 165, endPoint x: 481, endPoint y: 159, distance: 231.5
click at [408, 162] on tr "Gastgeberin 2.0 5 944 € 45 1 6.4" at bounding box center [398, 163] width 471 height 26
copy link "Gastgeberin 2.0"
drag, startPoint x: 755, startPoint y: 140, endPoint x: 649, endPoint y: 141, distance: 106.6
click at [649, 141] on div "Gastgeberin 2.0 Vo výstavbe freiflächen (Terrassen, Balkone, Loggien, Eigengärt…" at bounding box center [829, 298] width 360 height 350
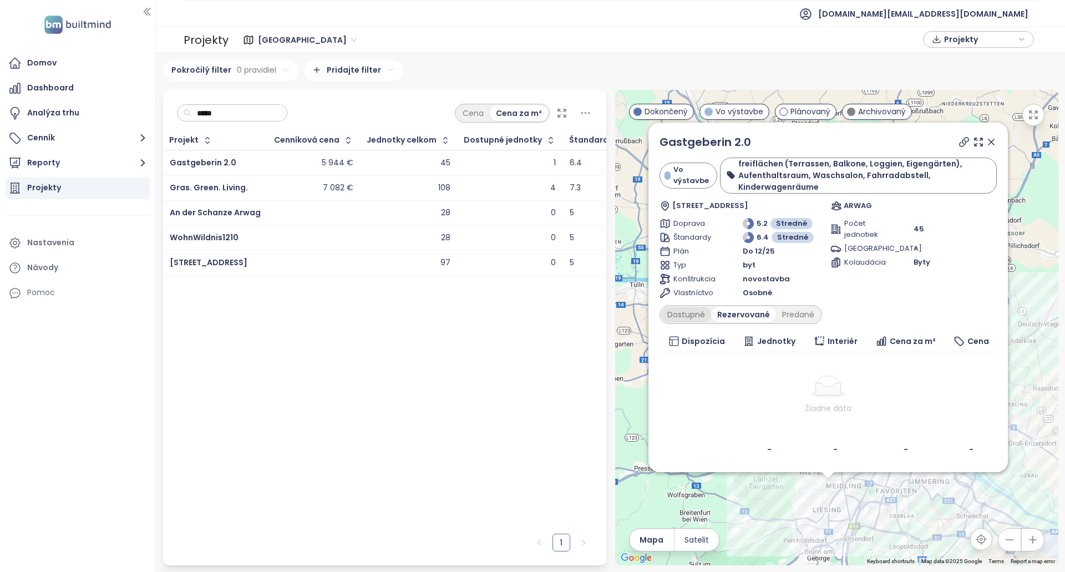
click at [707, 311] on div "Dostupné" at bounding box center [686, 315] width 50 height 16
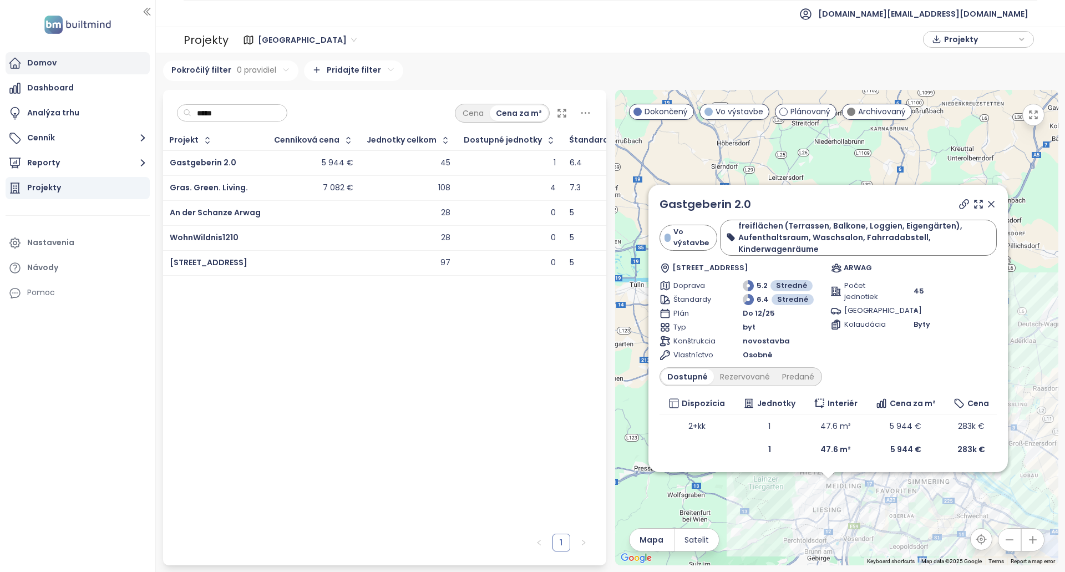
click at [101, 63] on div "Domov" at bounding box center [78, 63] width 144 height 22
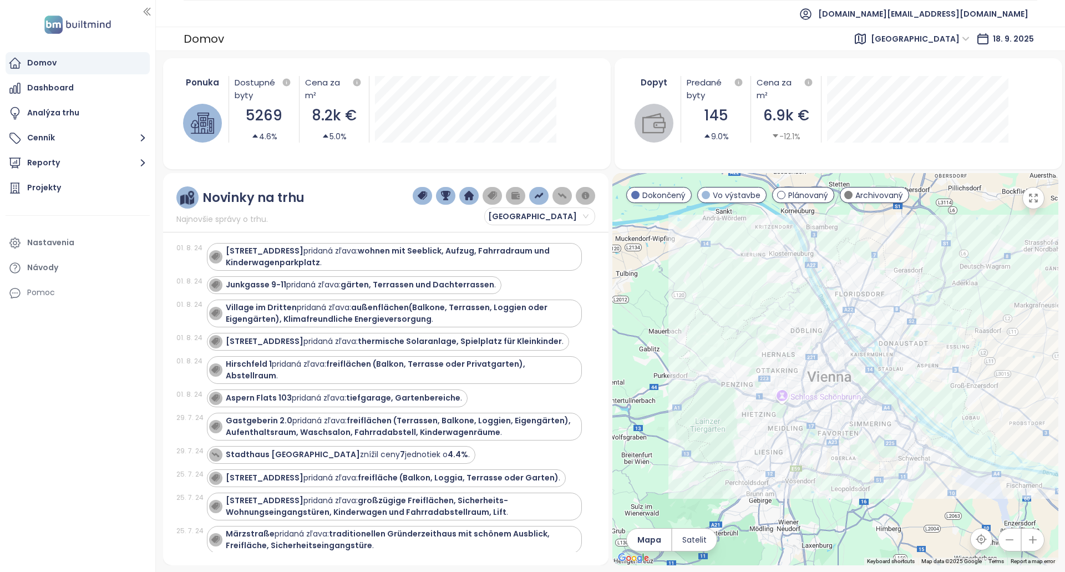
scroll to position [13144, 0]
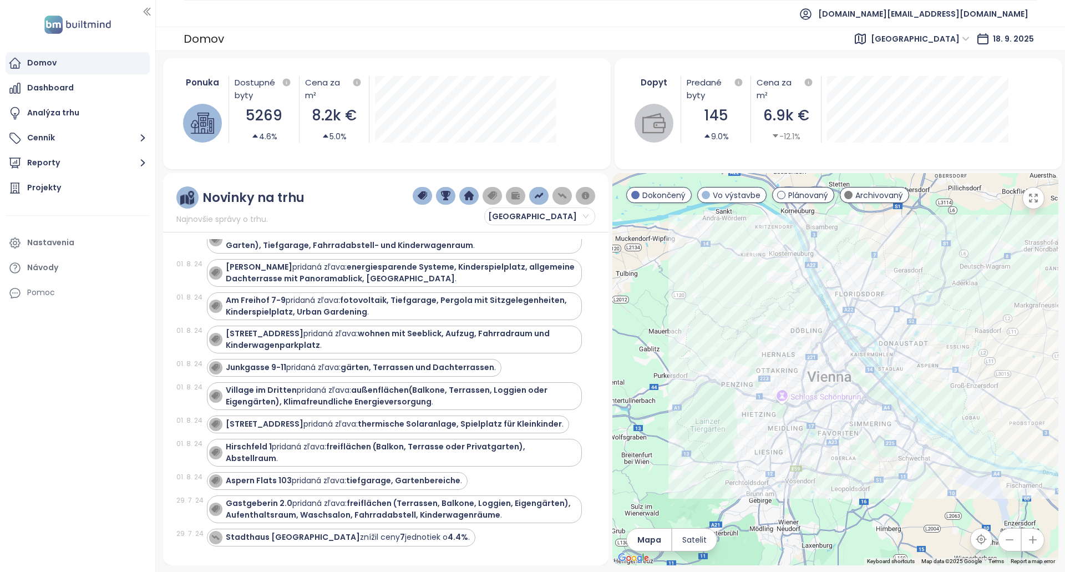
drag, startPoint x: 584, startPoint y: 257, endPoint x: 562, endPoint y: 89, distance: 169.6
click at [75, 198] on div "Projekty" at bounding box center [78, 188] width 144 height 22
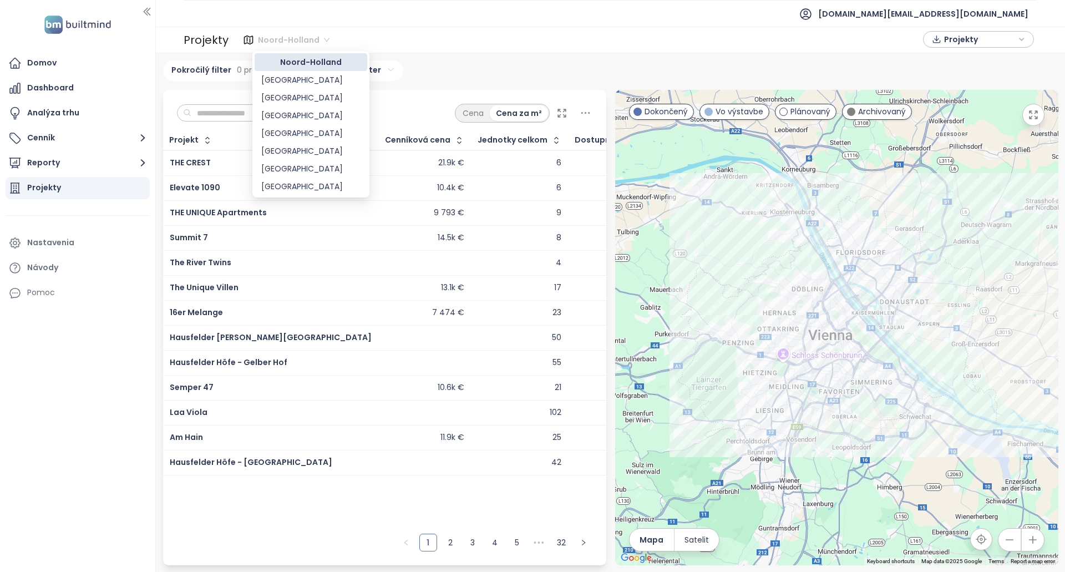
click at [295, 38] on span "Noord-Holland" at bounding box center [294, 40] width 72 height 17
click at [291, 83] on div "[GEOGRAPHIC_DATA]" at bounding box center [310, 80] width 99 height 12
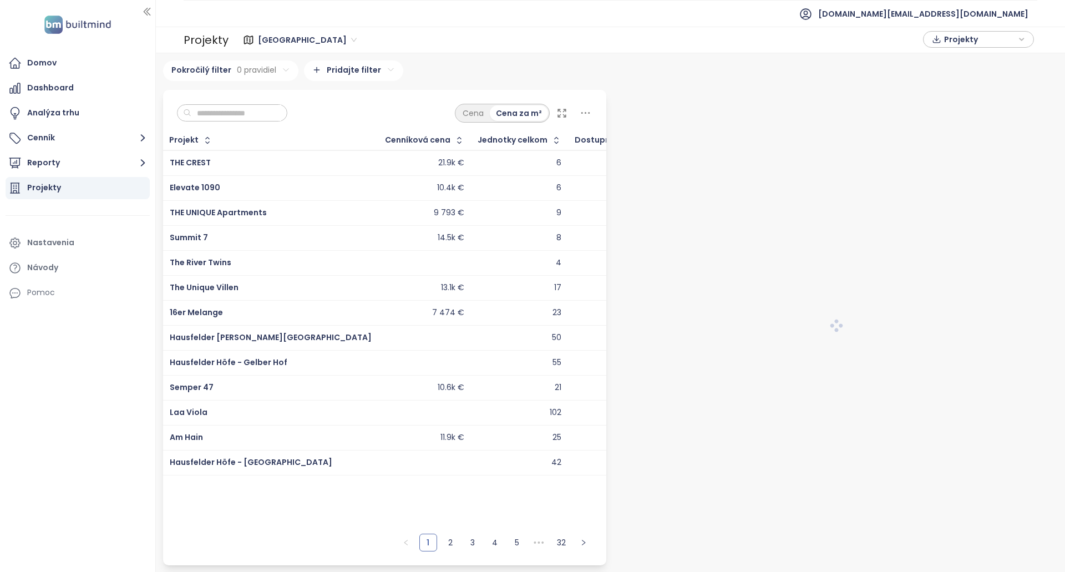
click at [281, 118] on input "text" at bounding box center [236, 113] width 90 height 17
paste input "**********"
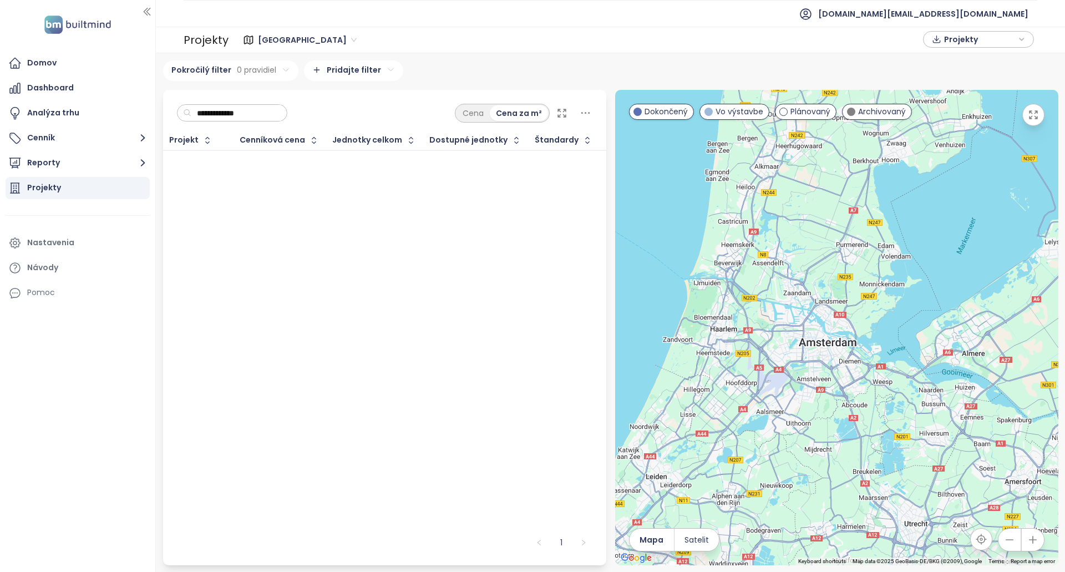
type input "**********"
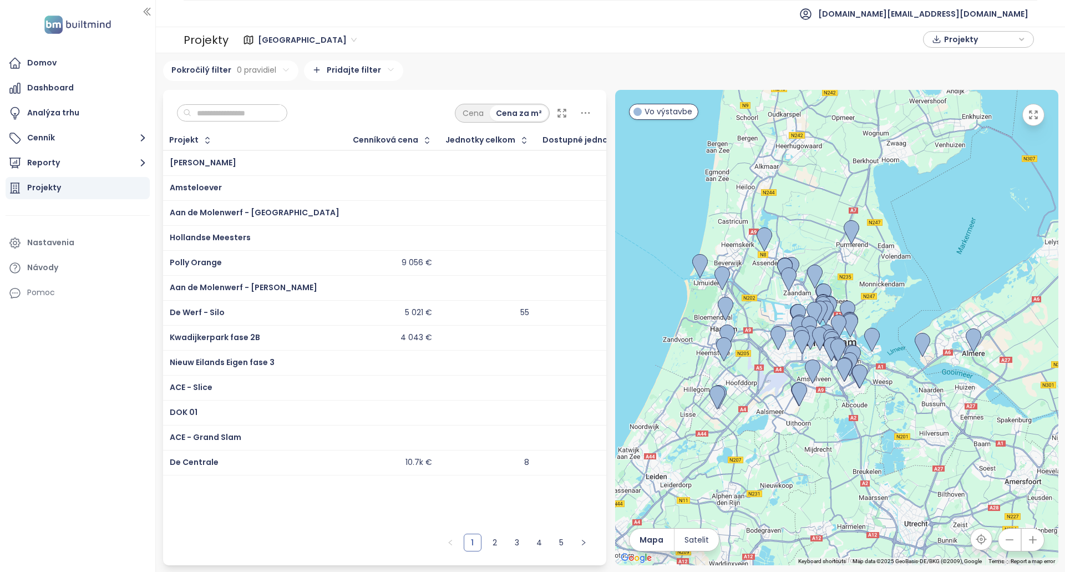
paste input "**********"
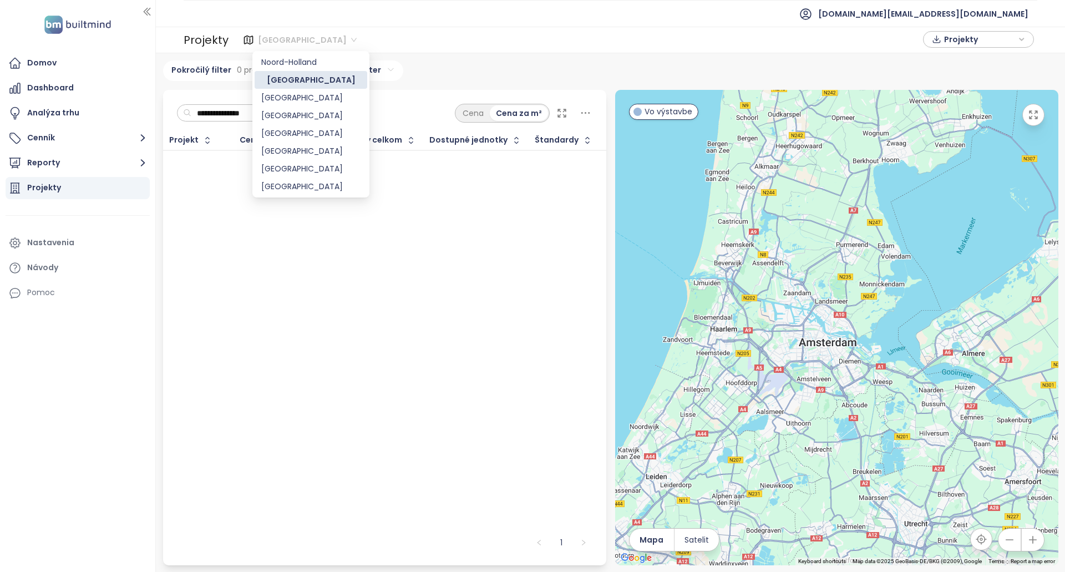
click at [289, 40] on span "[GEOGRAPHIC_DATA]" at bounding box center [307, 40] width 99 height 17
type input "**********"
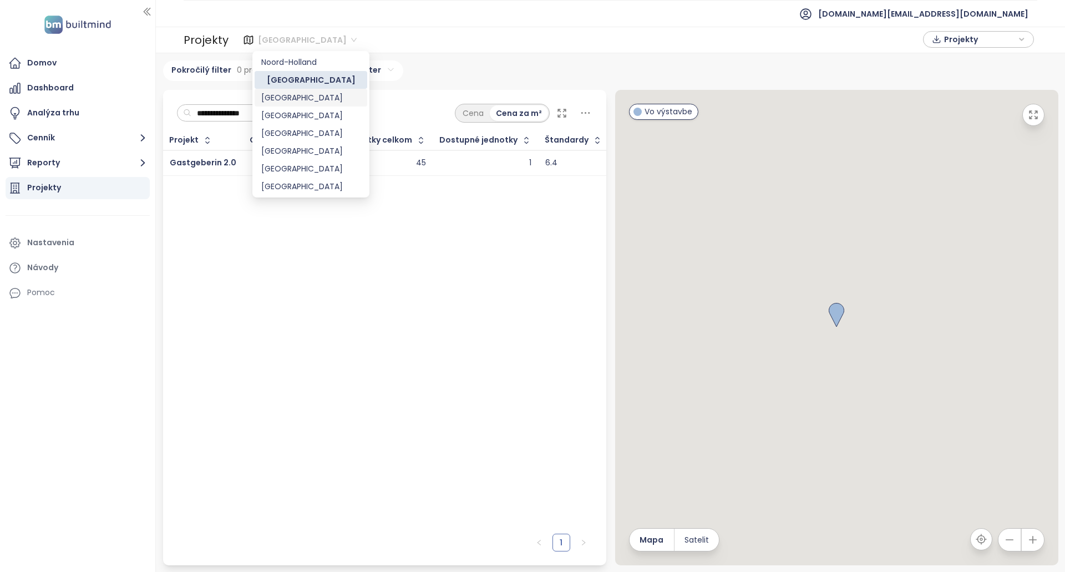
click at [425, 74] on div "Pokročilý filter 0 pravidiel Pridajte filter" at bounding box center [611, 70] width 896 height 21
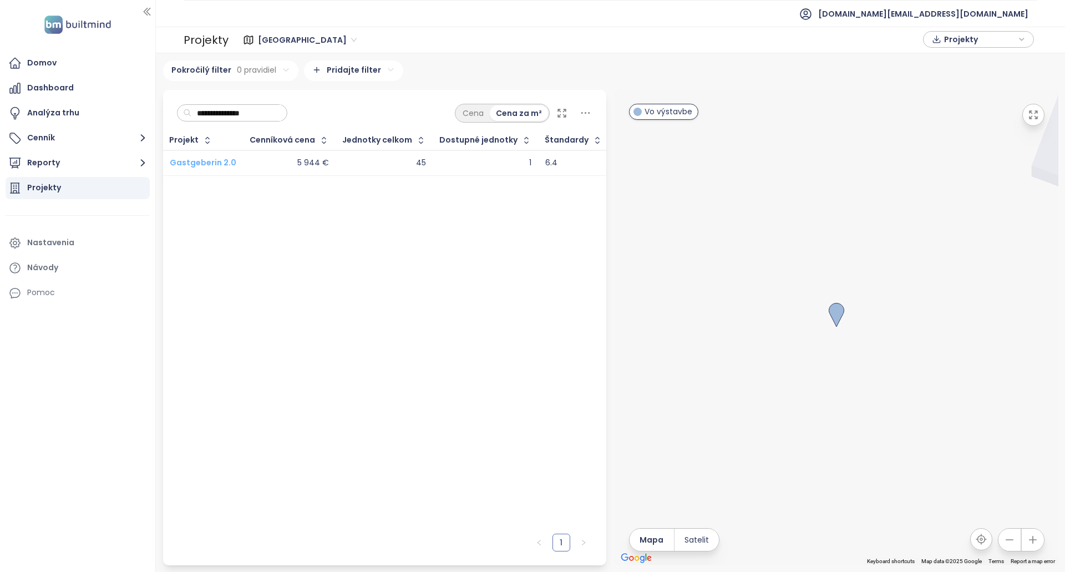
click at [213, 160] on span "Gastgeberin 2.0" at bounding box center [203, 162] width 67 height 11
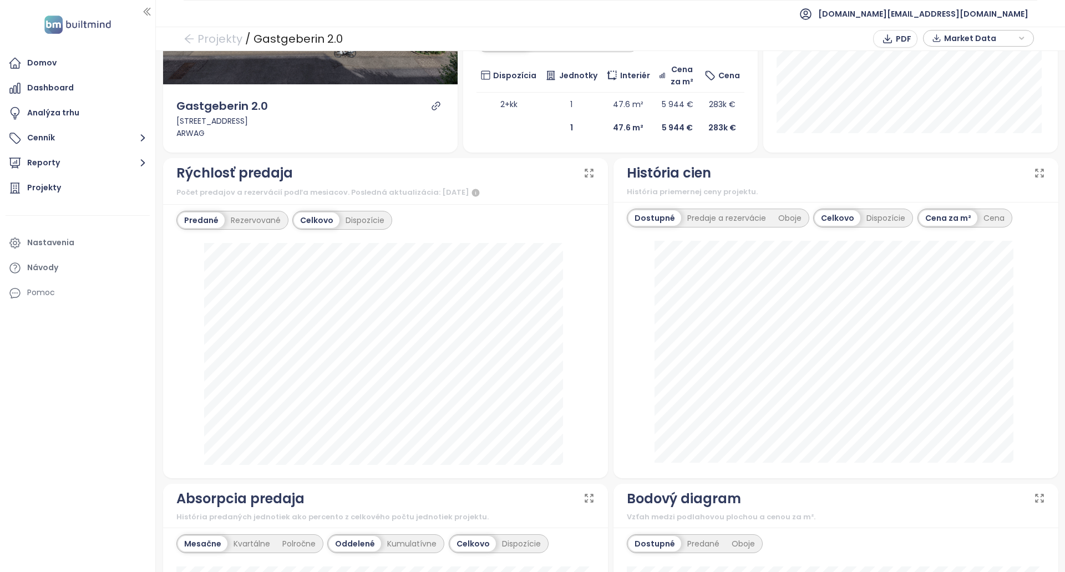
scroll to position [277, 0]
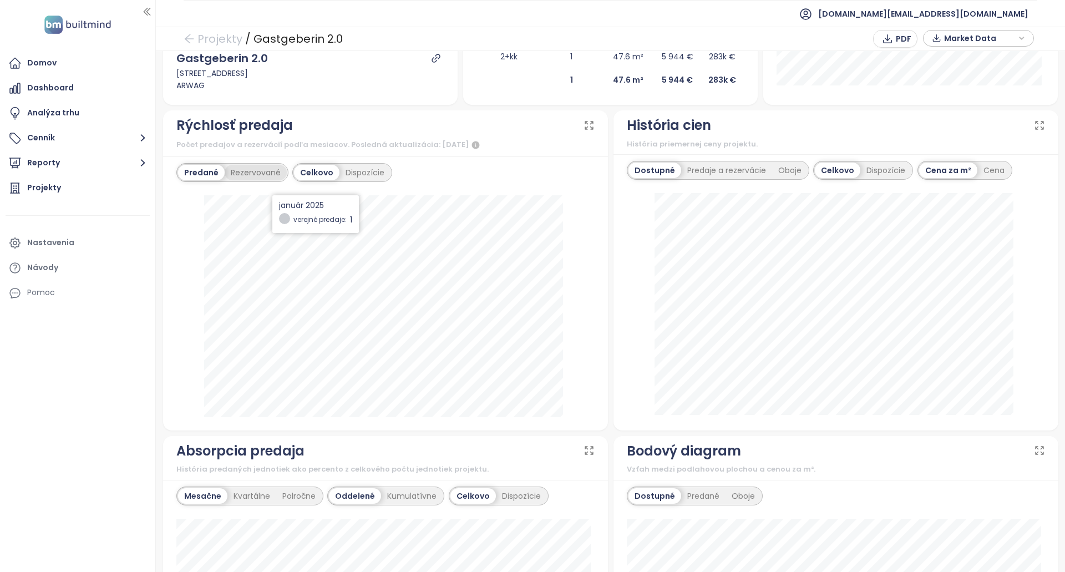
click at [255, 165] on div "Rezervované" at bounding box center [256, 173] width 62 height 16
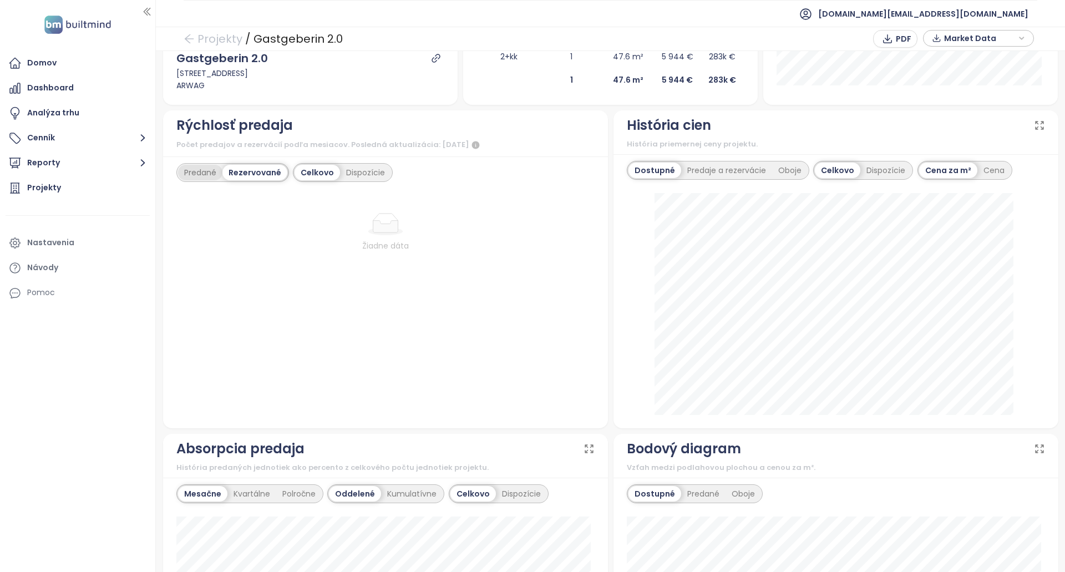
click at [189, 166] on div "Predané" at bounding box center [200, 173] width 44 height 16
click at [256, 156] on div "Predané Rezervované Celkovo Dispozície marec 2025 verejné predaje: 2" at bounding box center [385, 293] width 445 height 274
click at [247, 165] on div "Rezervované" at bounding box center [256, 173] width 62 height 16
click at [354, 166] on div "Dispozície" at bounding box center [362, 173] width 51 height 16
click at [302, 165] on div "Celkovo" at bounding box center [316, 173] width 43 height 16
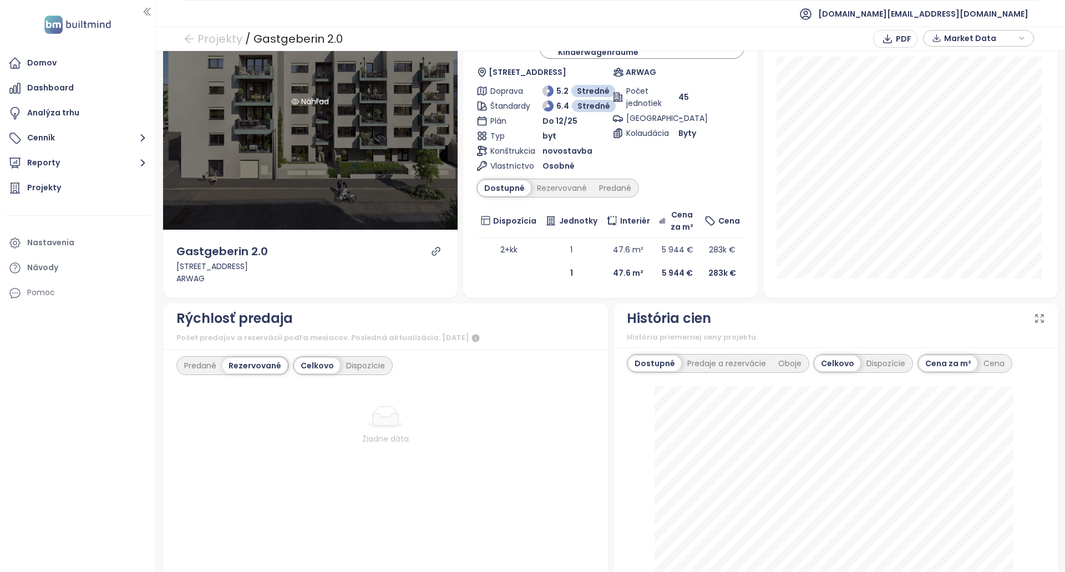
scroll to position [0, 0]
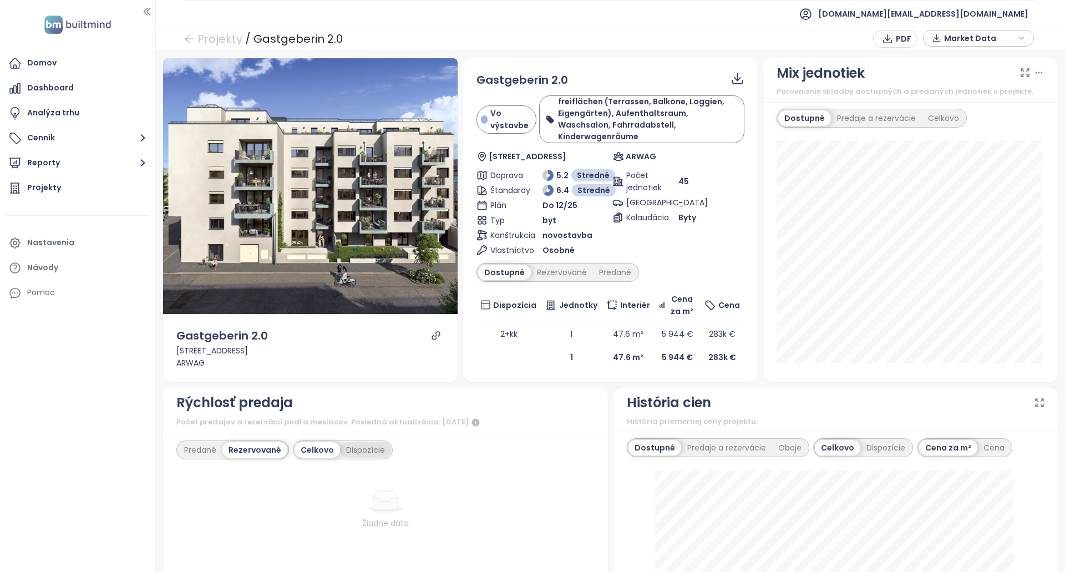
click at [349, 444] on div "Dispozície" at bounding box center [365, 450] width 51 height 16
click at [200, 444] on div "Predané" at bounding box center [200, 450] width 44 height 16
drag, startPoint x: 557, startPoint y: 270, endPoint x: 565, endPoint y: 264, distance: 10.2
click at [558, 270] on div "Gastgeberin 2.0 Vo výstavbe freiflächen ([GEOGRAPHIC_DATA], [GEOGRAPHIC_DATA], …" at bounding box center [611, 220] width 268 height 297
click at [573, 265] on div "Rezervované" at bounding box center [562, 273] width 62 height 16
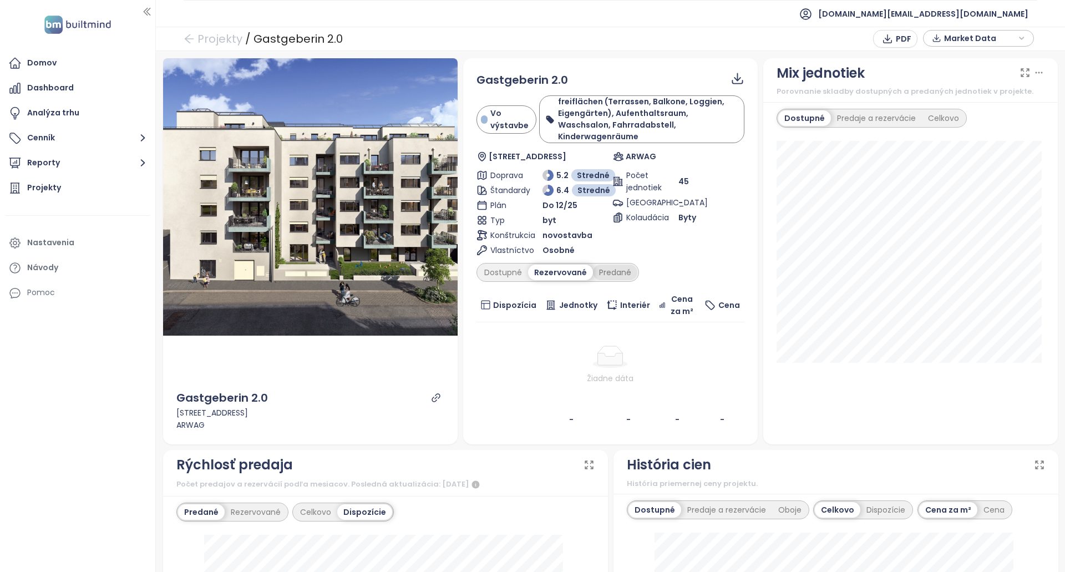
click at [596, 265] on div "Predané" at bounding box center [615, 273] width 44 height 16
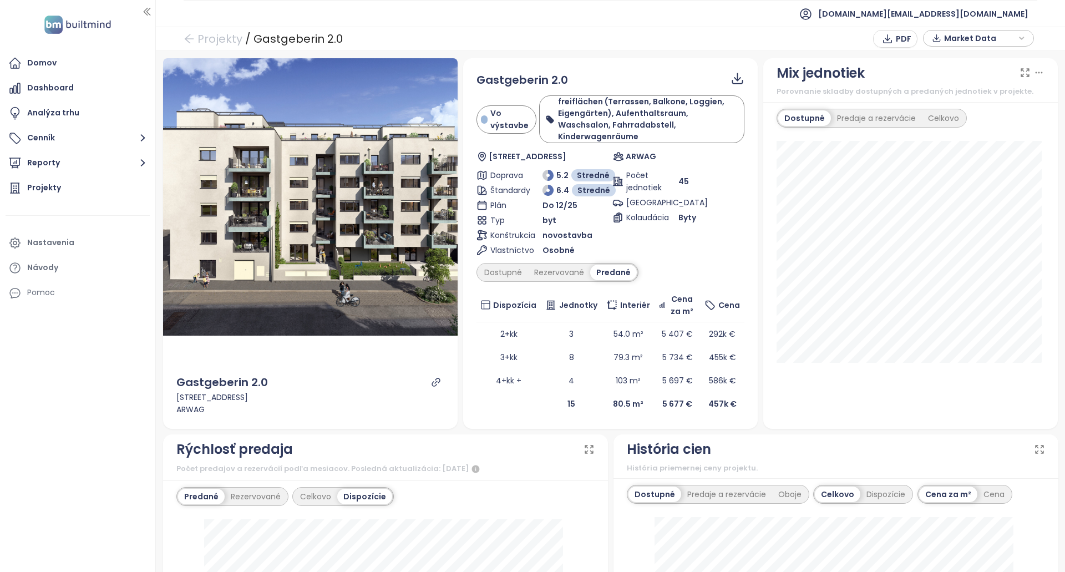
click at [502, 269] on div "Dostupné Rezervované Predané" at bounding box center [558, 272] width 162 height 19
click at [494, 269] on div "Dostupné Rezervované Predané" at bounding box center [558, 272] width 162 height 19
click at [98, 62] on div "Domov" at bounding box center [78, 63] width 144 height 22
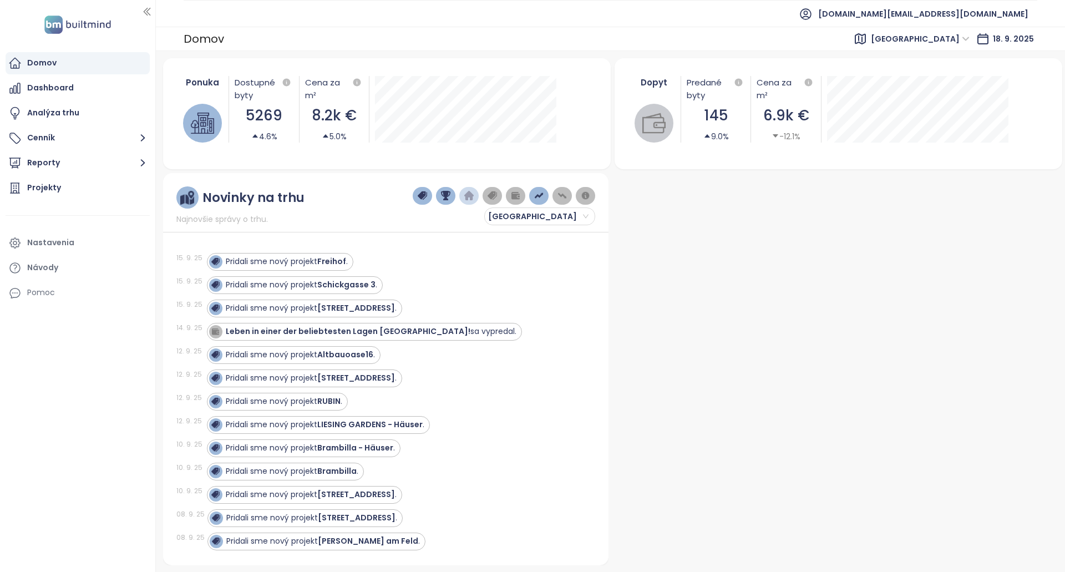
drag, startPoint x: 869, startPoint y: 150, endPoint x: 508, endPoint y: 272, distance: 381.5
click at [508, 272] on div "[DATE] Pridali sme nový projekt [GEOGRAPHIC_DATA] ." at bounding box center [379, 261] width 406 height 23
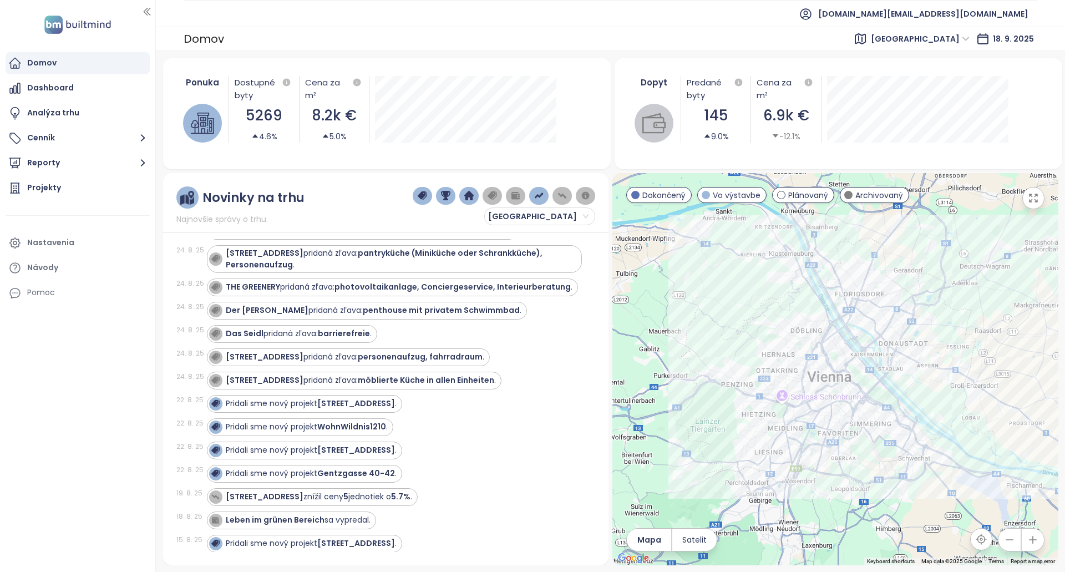
click at [516, 194] on img "button" at bounding box center [516, 196] width 10 height 10
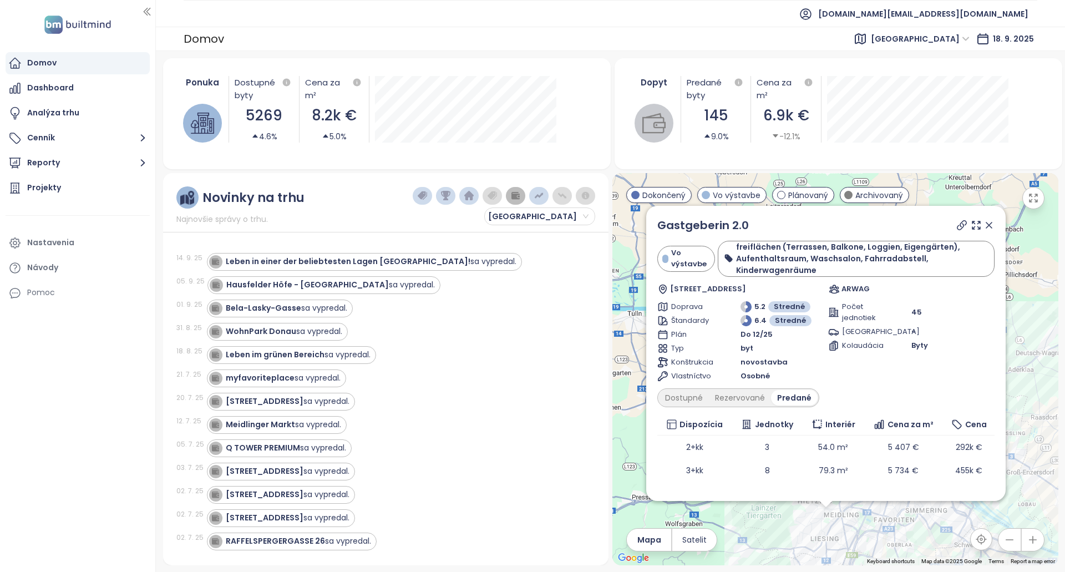
drag, startPoint x: 435, startPoint y: 344, endPoint x: 437, endPoint y: 154, distance: 190.4
click at [355, 282] on div "Hausfelder Höfe - Hellblauer Hof sa vypredal." at bounding box center [330, 285] width 209 height 12
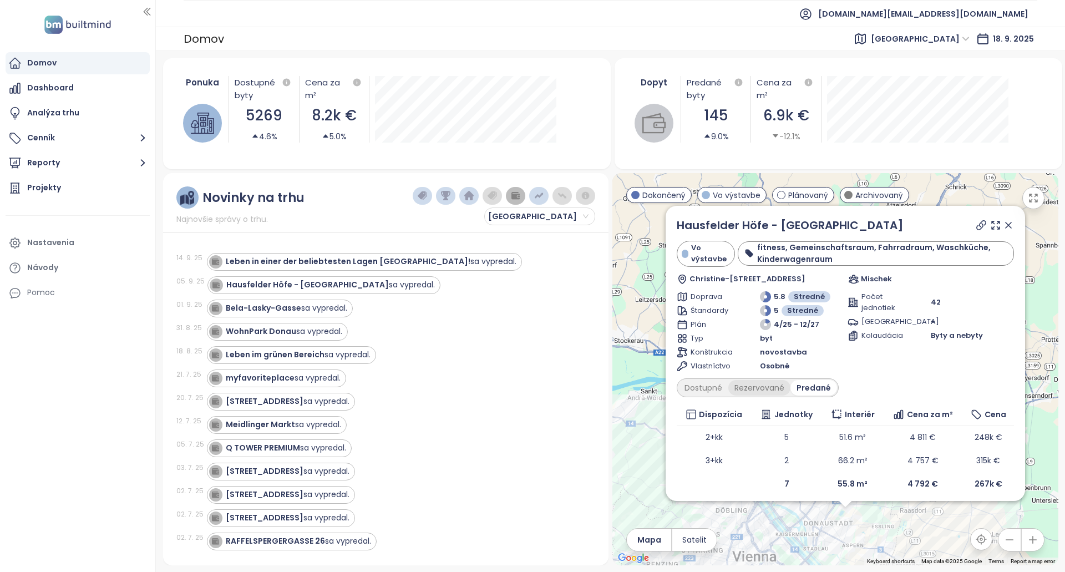
click at [729, 388] on div "Rezervované" at bounding box center [760, 388] width 62 height 16
click at [725, 391] on div "Dostupné" at bounding box center [704, 388] width 50 height 16
